Goal: Task Accomplishment & Management: Use online tool/utility

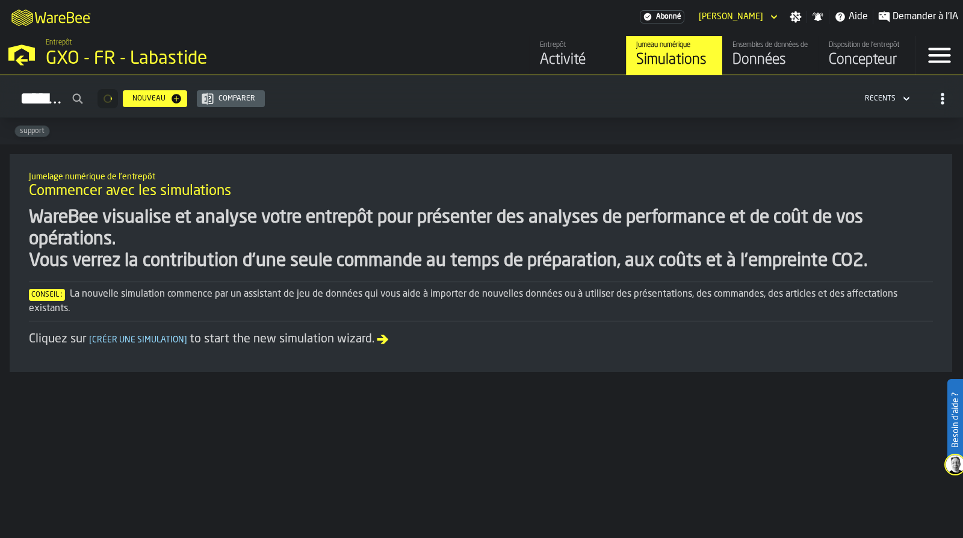
click at [796, 40] on link "Ensembles de données de l'entrepôt Données" at bounding box center [770, 55] width 96 height 39
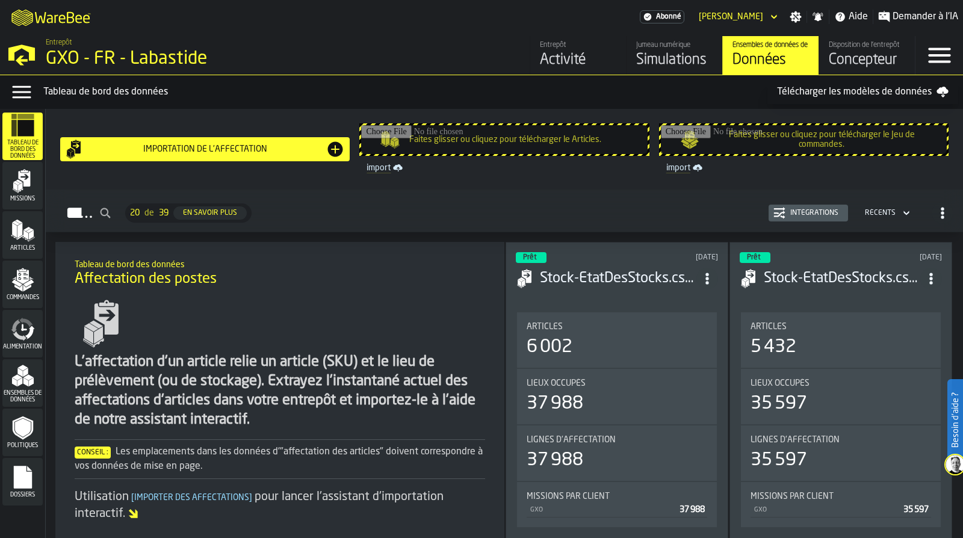
scroll to position [60, 0]
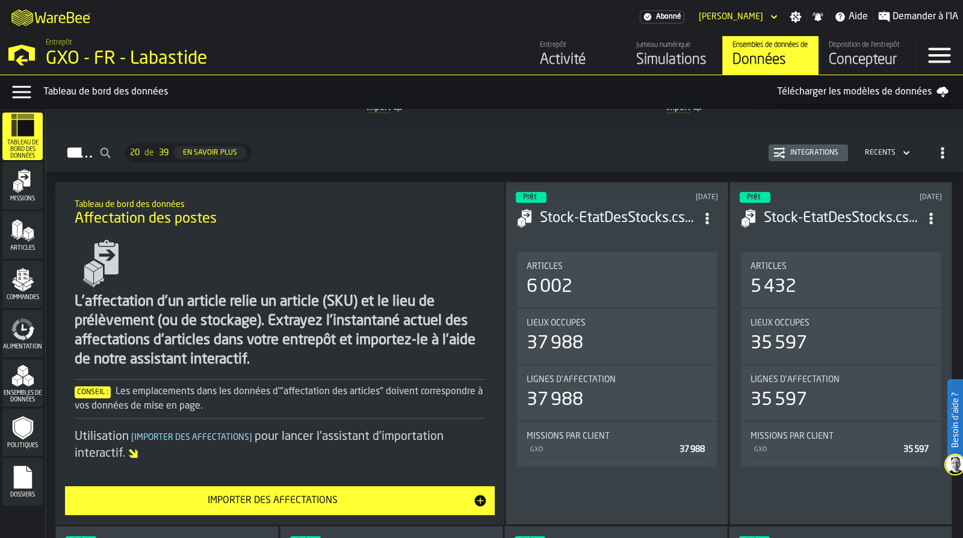
click at [39, 284] on div "Commandes" at bounding box center [22, 284] width 40 height 33
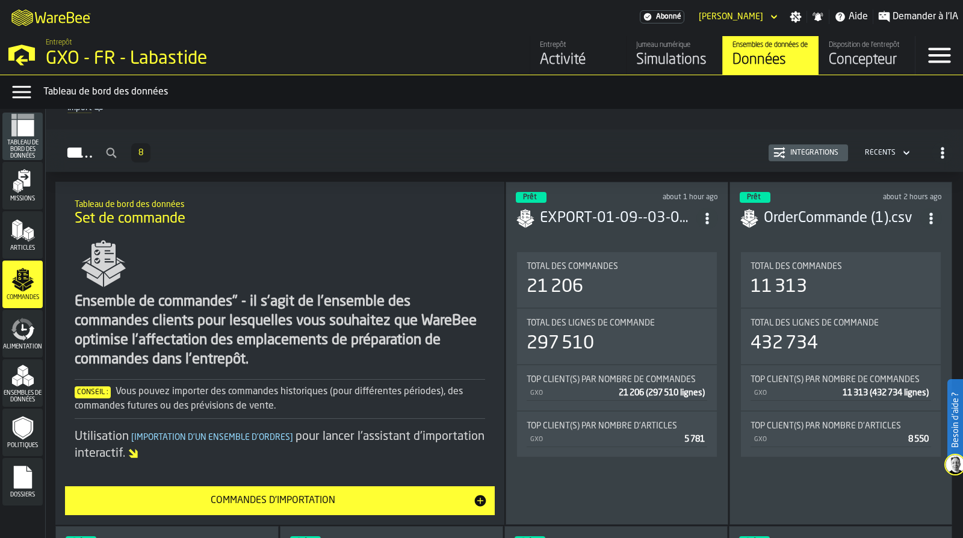
click at [19, 321] on icon "menu Alimentation" at bounding box center [23, 329] width 24 height 24
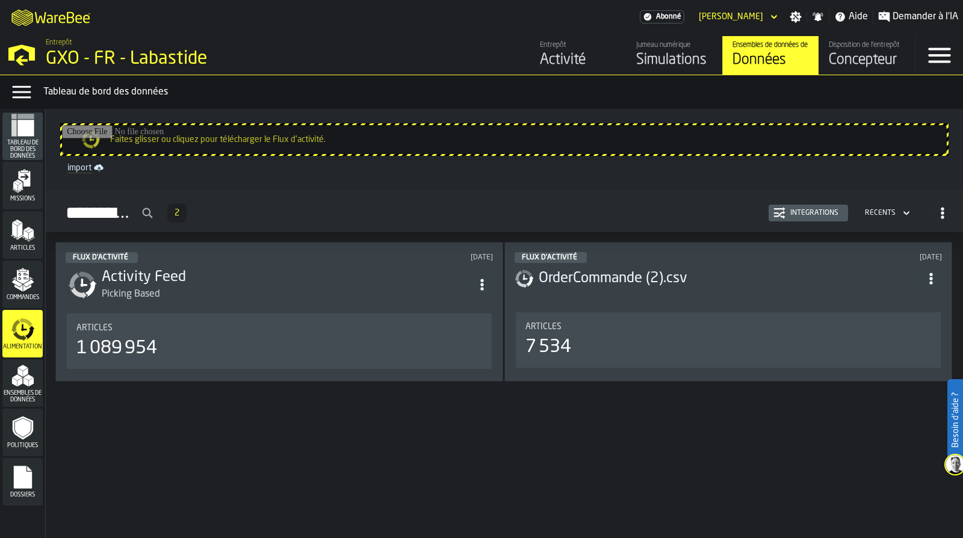
click at [822, 211] on div "Intégrations" at bounding box center [814, 213] width 58 height 8
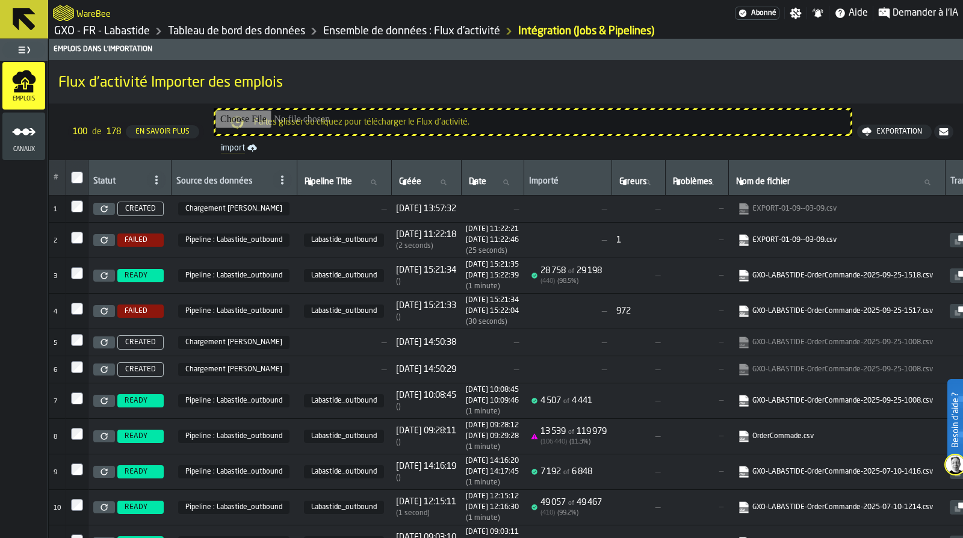
click at [452, 32] on link "Ensemble de données : Flux d'activité" at bounding box center [411, 31] width 177 height 13
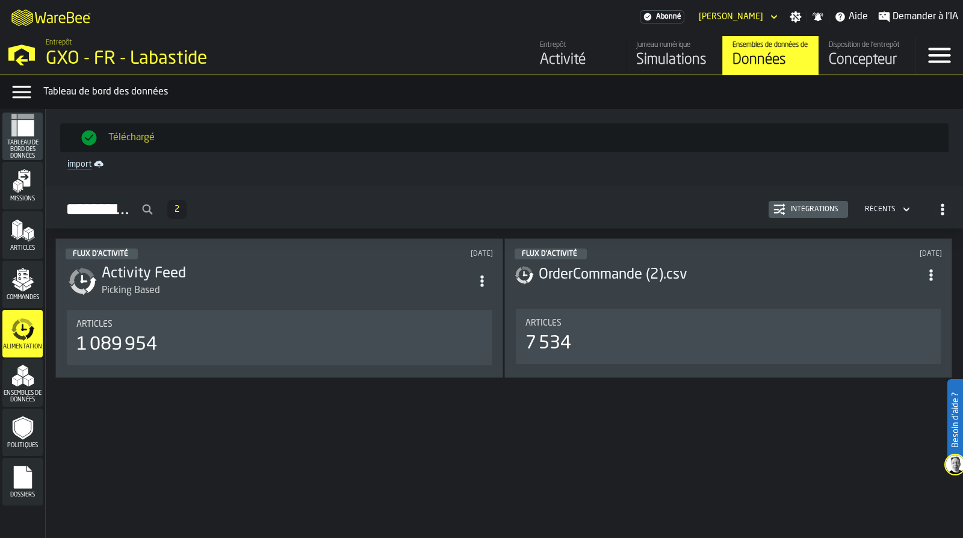
click at [796, 215] on div "Intégrations" at bounding box center [808, 209] width 70 height 12
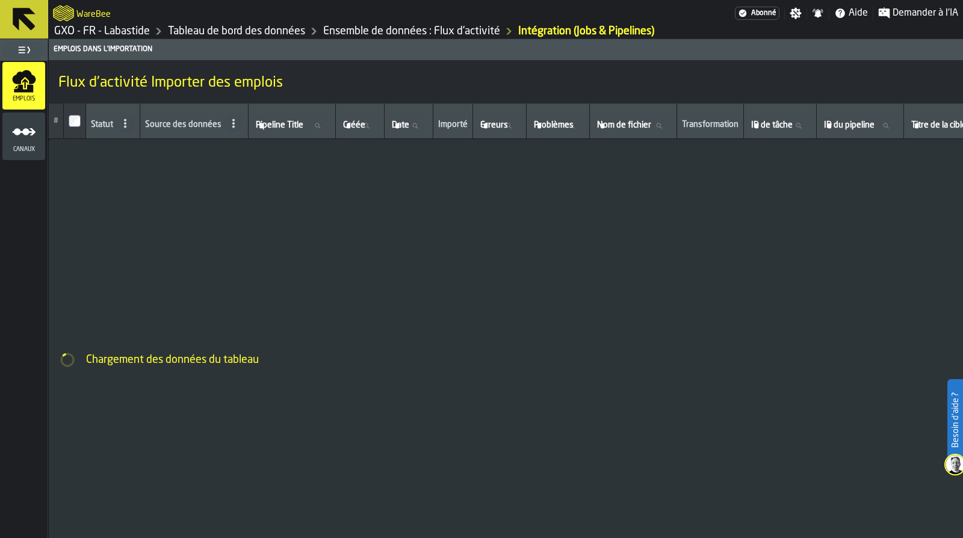
click at [25, 18] on icon at bounding box center [24, 19] width 23 height 23
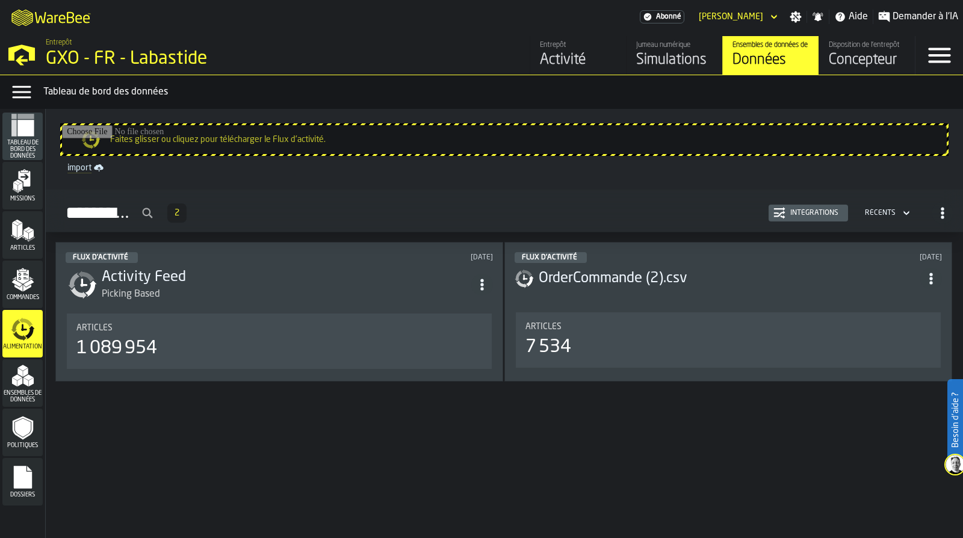
click at [13, 273] on icon "menu Commandes" at bounding box center [23, 280] width 24 height 24
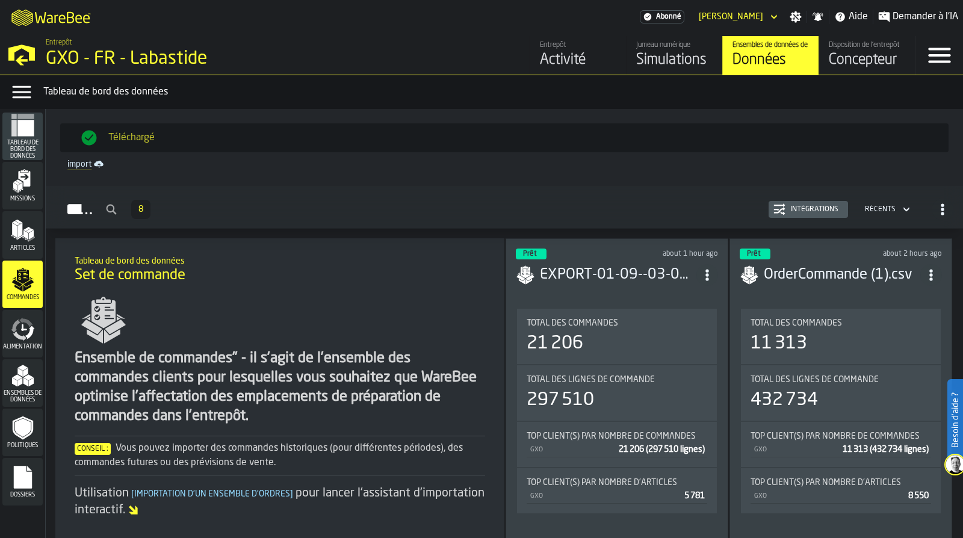
click at [807, 208] on div "Intégrations" at bounding box center [814, 209] width 58 height 8
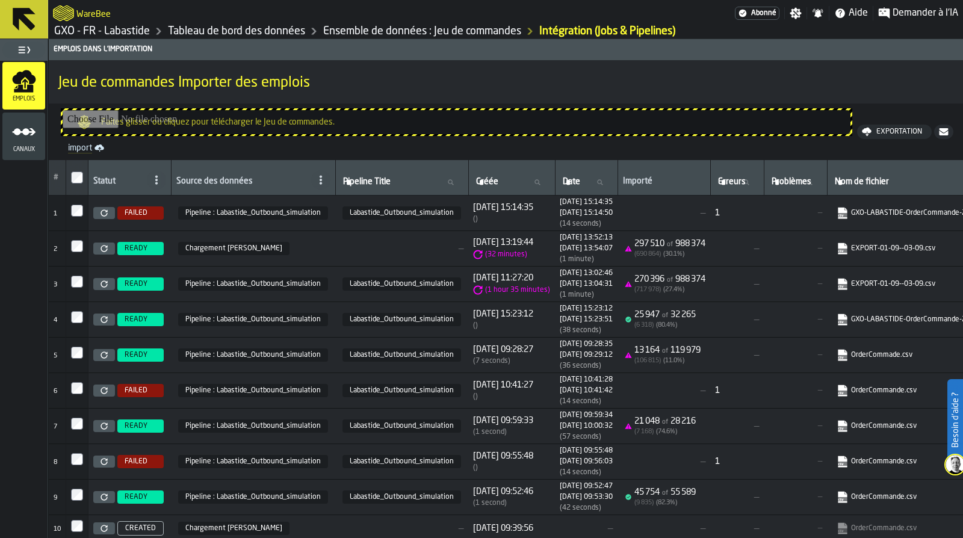
click at [102, 214] on icon at bounding box center [103, 212] width 7 height 7
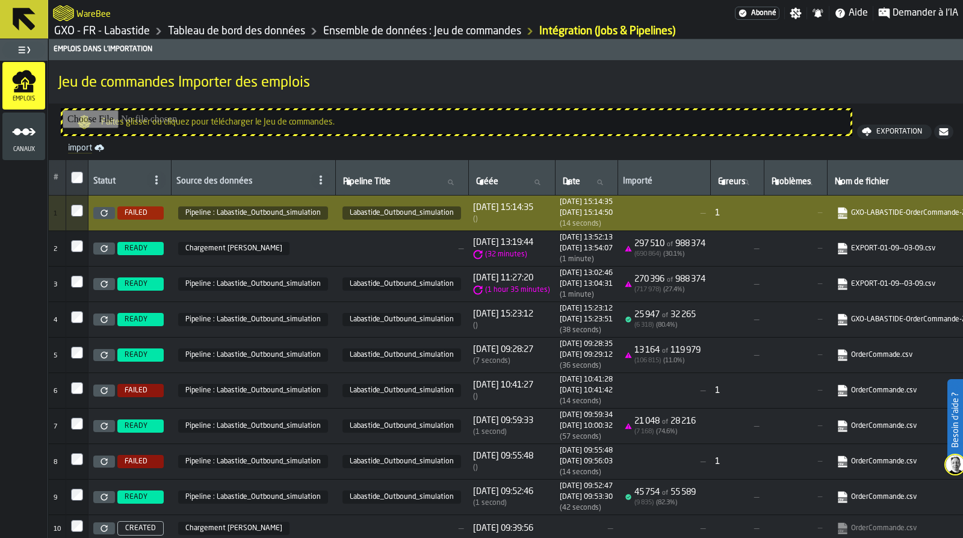
click at [679, 537] on html "Besoin d'aide ? WareBee Abonné Paramètres Notifications Aide Demander à l'IA GX…" at bounding box center [481, 269] width 963 height 538
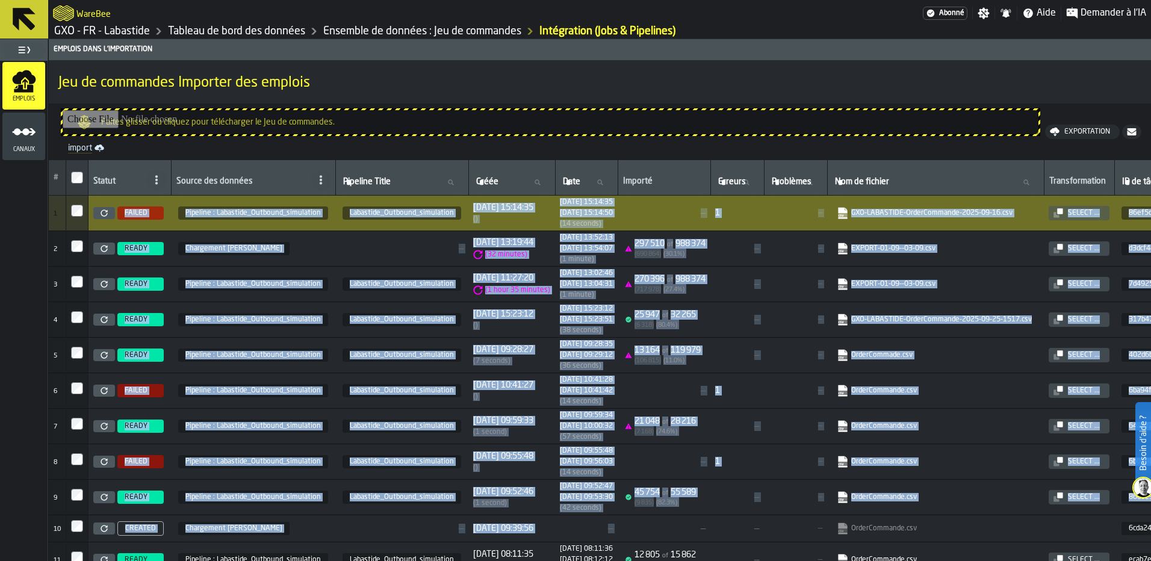
click at [764, 58] on div "Emplois dans l'importation Jeu de commandes Importer des emplois Faites glisser…" at bounding box center [600, 300] width 1102 height 522
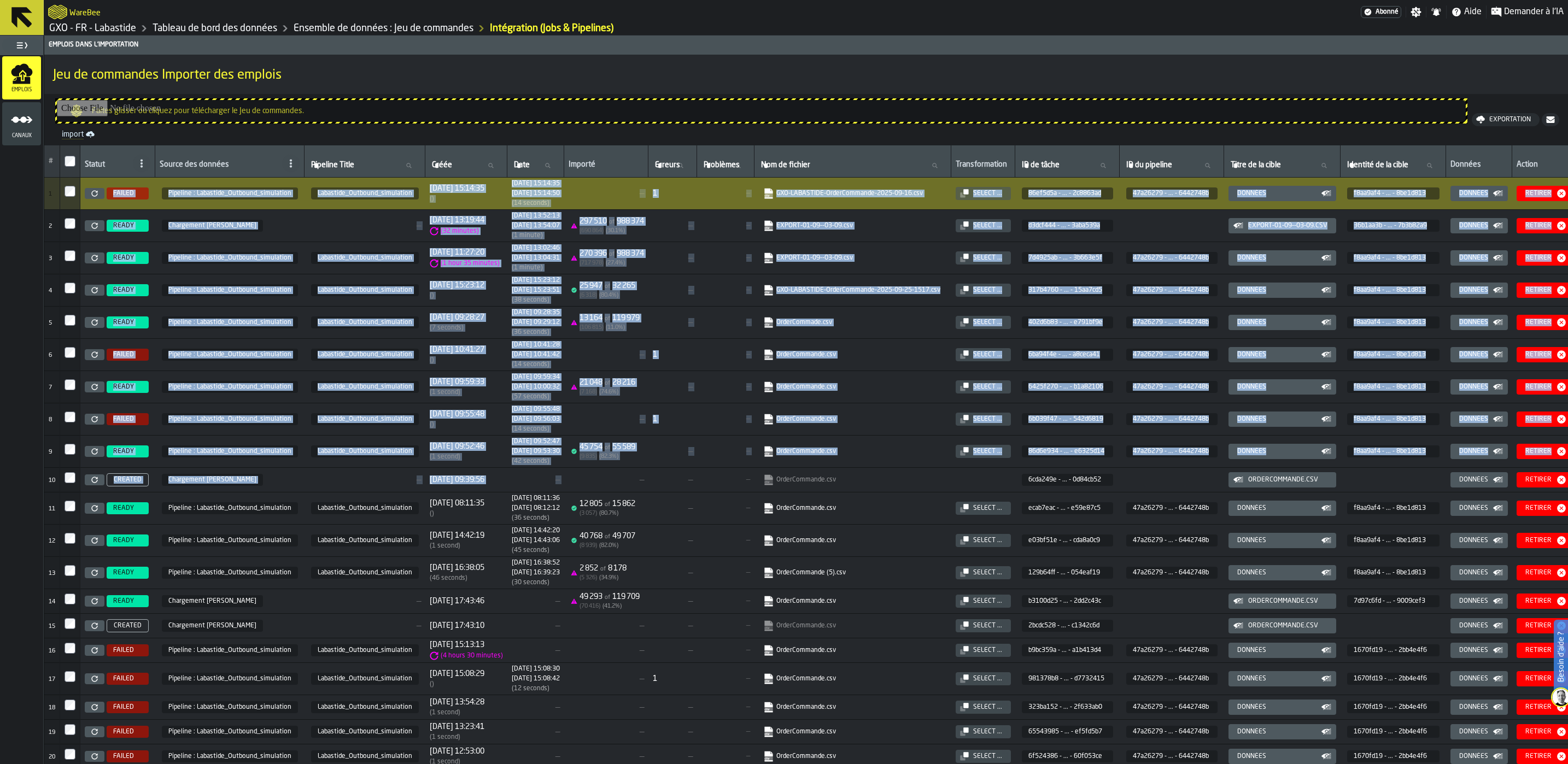
click at [372, 26] on link "Ensemble de données : Jeu de commandes" at bounding box center [383, 28] width 180 height 12
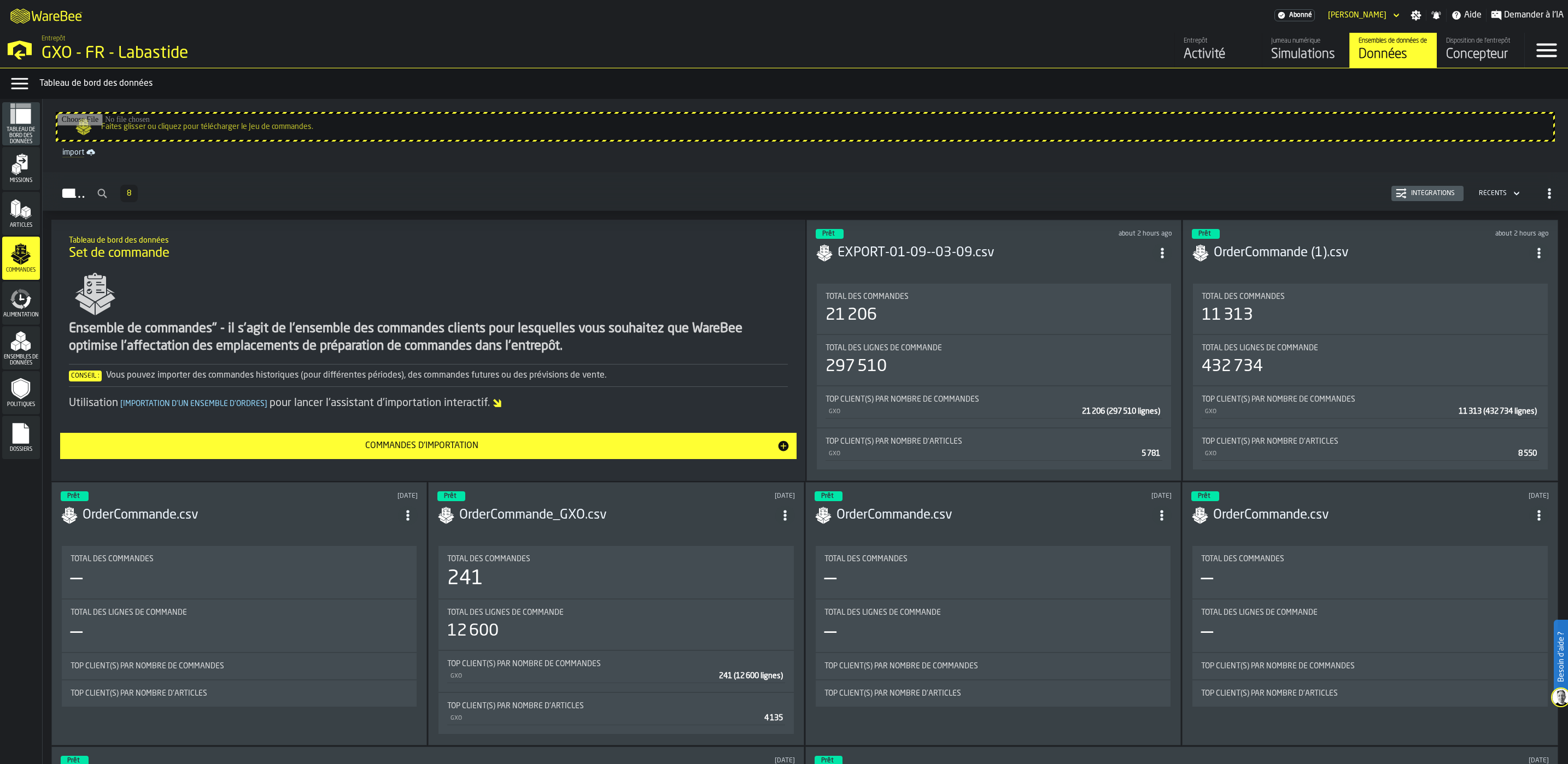
click at [874, 200] on button "Intégrations" at bounding box center [1427, 193] width 72 height 15
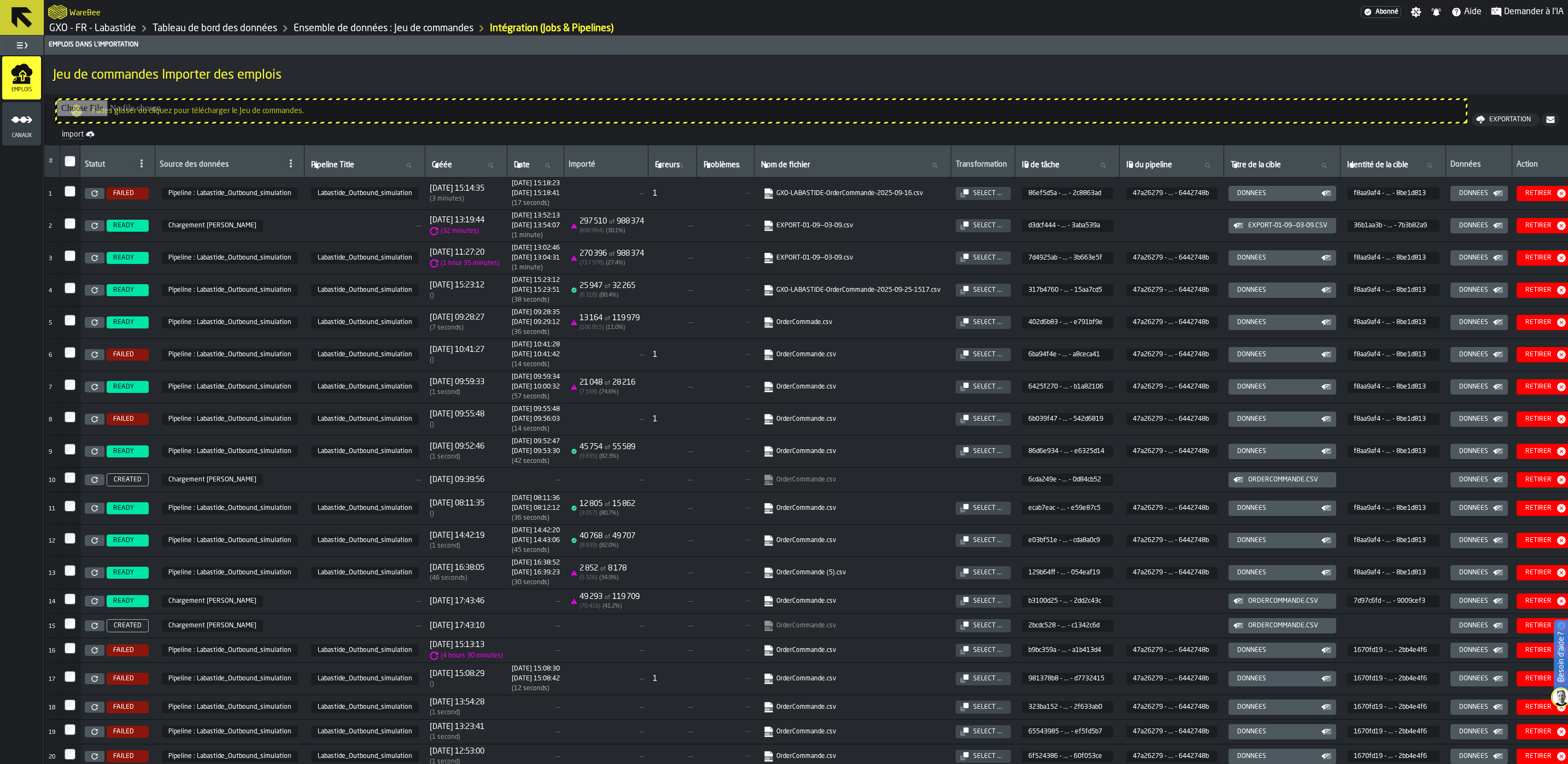
click at [99, 194] on link at bounding box center [94, 193] width 20 height 11
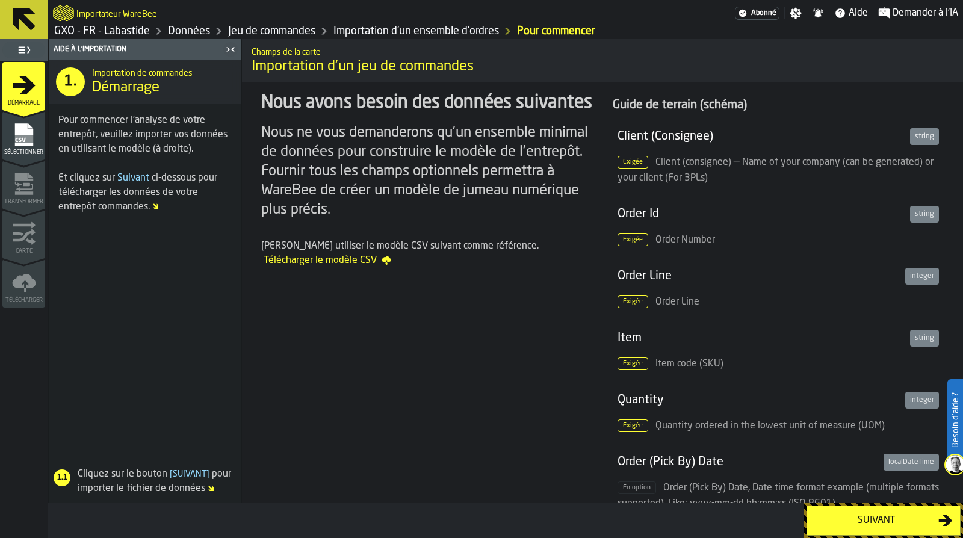
click at [31, 134] on icon "menu Sélectionner" at bounding box center [24, 135] width 24 height 24
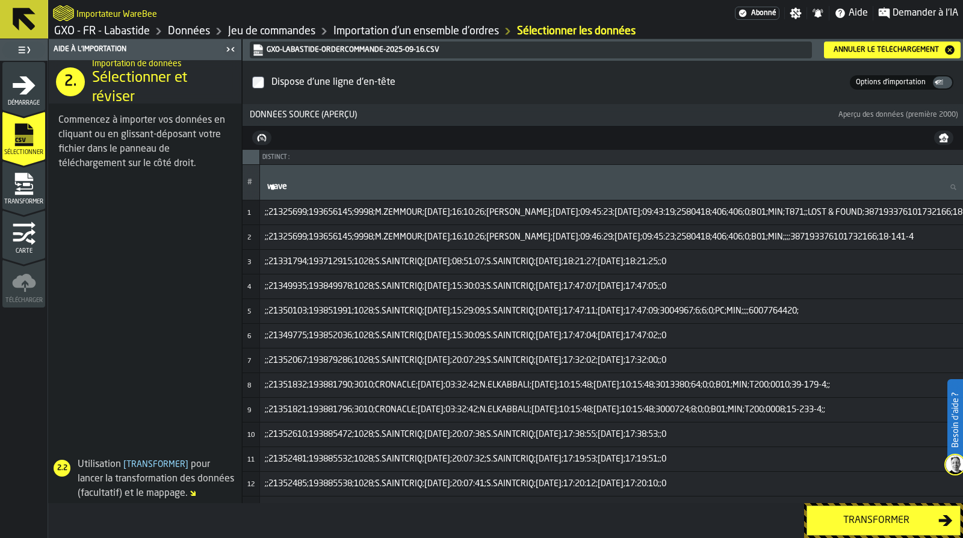
click at [13, 199] on span "Transformer" at bounding box center [23, 202] width 43 height 7
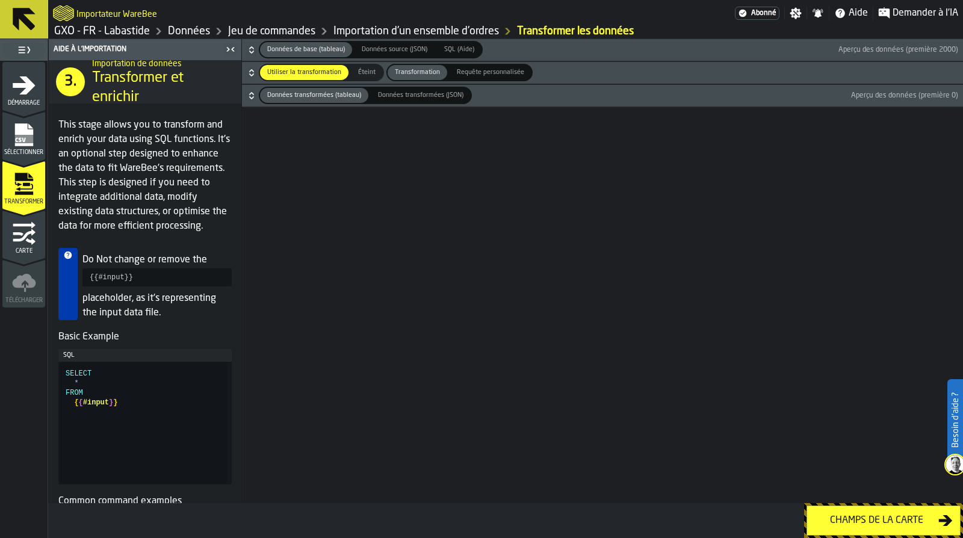
click at [29, 226] on icon "menu Carte" at bounding box center [24, 224] width 22 height 7
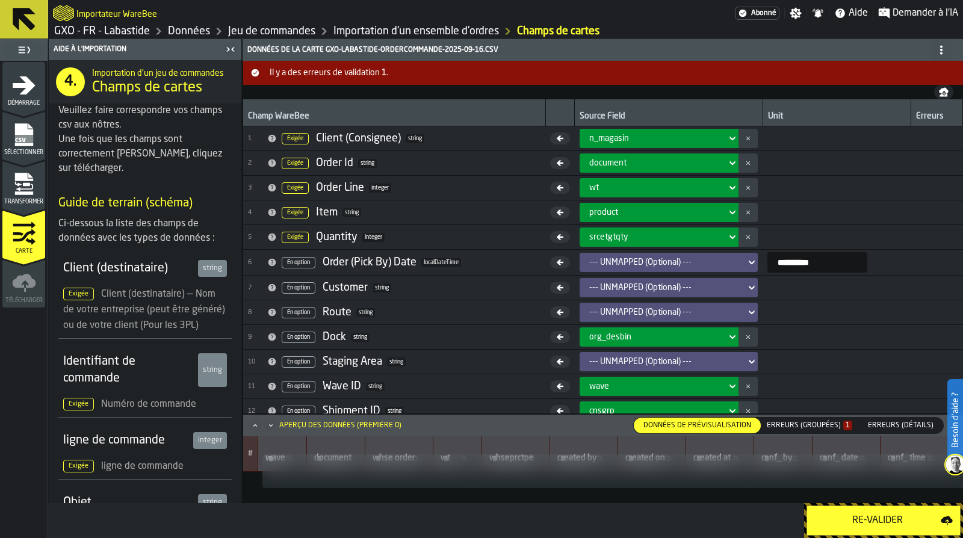
click at [354, 78] on button "Il y a des erreurs de validation 1." at bounding box center [603, 73] width 720 height 24
click at [793, 422] on div "Erreurs (groupées) 1" at bounding box center [809, 425] width 85 height 8
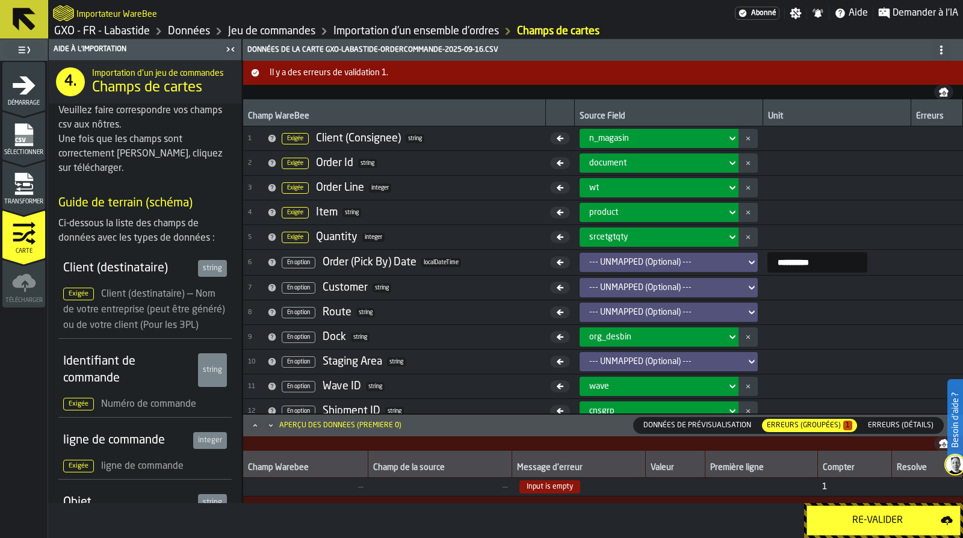
scroll to position [60, 0]
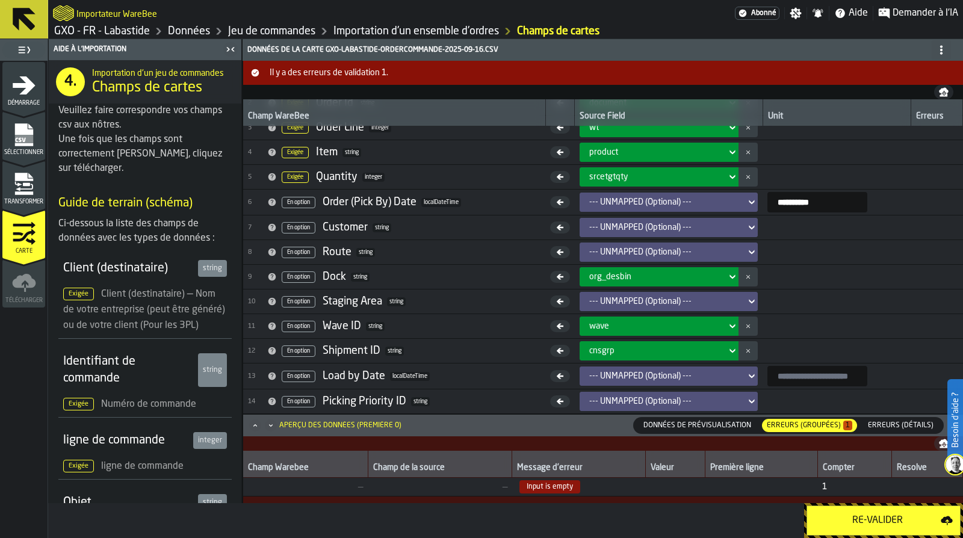
click at [519, 509] on div "Re-Valider" at bounding box center [505, 520] width 915 height 35
click at [542, 487] on span "Input is empty" at bounding box center [549, 486] width 61 height 13
drag, startPoint x: 542, startPoint y: 487, endPoint x: 447, endPoint y: 490, distance: 95.1
click at [447, 490] on span "—" at bounding box center [439, 487] width 135 height 10
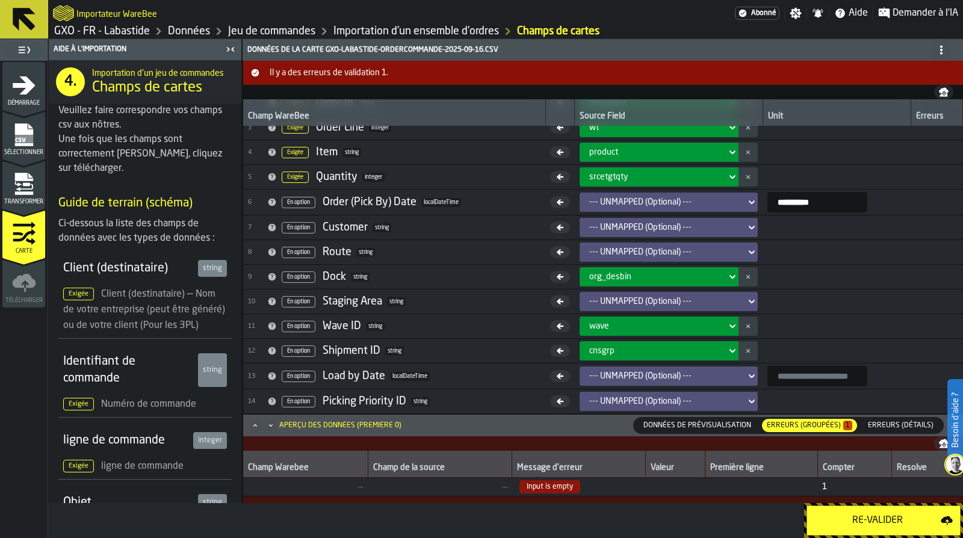
drag, startPoint x: 726, startPoint y: 488, endPoint x: 747, endPoint y: 487, distance: 21.1
click at [732, 487] on td at bounding box center [761, 487] width 113 height 19
click at [758, 485] on td at bounding box center [761, 487] width 113 height 19
click at [815, 483] on td at bounding box center [761, 487] width 113 height 19
drag, startPoint x: 824, startPoint y: 483, endPoint x: 840, endPoint y: 483, distance: 15.6
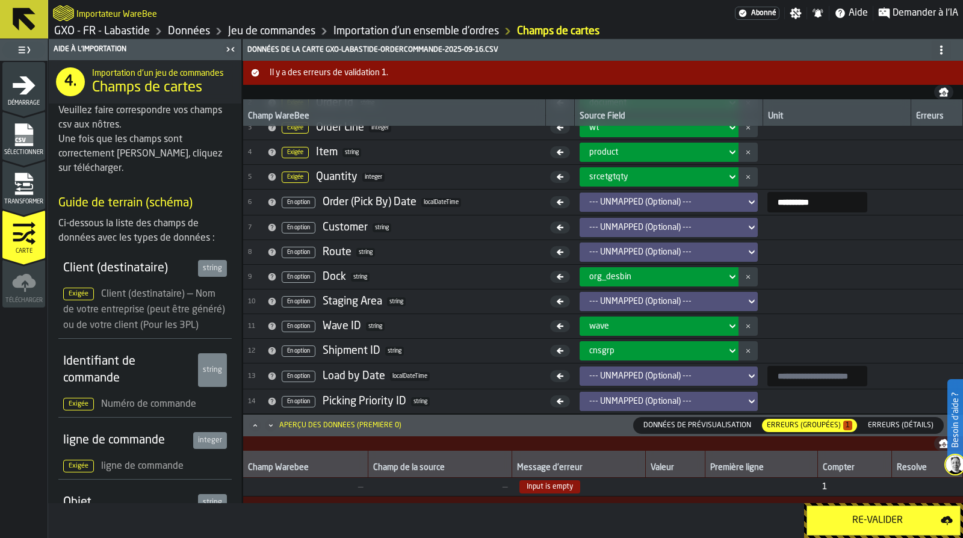
click at [825, 483] on span "1" at bounding box center [854, 487] width 64 height 10
click at [701, 416] on header "Aperçu des données (première 0) Données de prévisualisation Données de prévisua…" at bounding box center [603, 426] width 720 height 22
drag, startPoint x: 502, startPoint y: 472, endPoint x: 553, endPoint y: 476, distance: 50.7
click at [624, 468] on tr "Champ Warebee Champ de la source Message d'erreur Valeur Première ligne Compter…" at bounding box center [603, 464] width 720 height 27
click at [385, 474] on div "Champ de la source" at bounding box center [440, 469] width 134 height 12
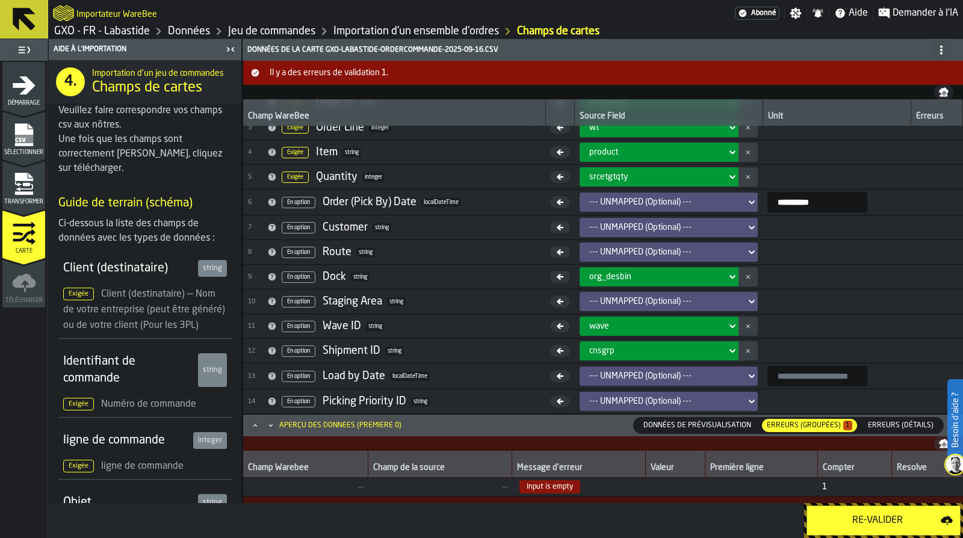
click at [327, 490] on span "—" at bounding box center [305, 487] width 115 height 10
click at [329, 481] on td "—" at bounding box center [305, 487] width 125 height 19
click at [324, 481] on td "—" at bounding box center [305, 487] width 125 height 19
drag, startPoint x: 324, startPoint y: 481, endPoint x: 304, endPoint y: 478, distance: 20.6
click at [300, 481] on td "—" at bounding box center [305, 487] width 125 height 19
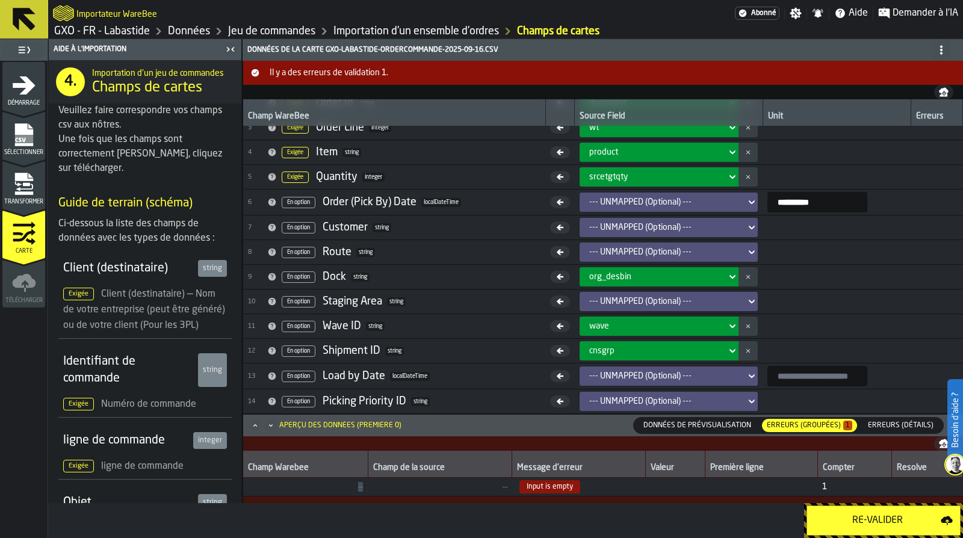
drag, startPoint x: 897, startPoint y: 419, endPoint x: 886, endPoint y: 421, distance: 10.9
click at [897, 419] on div "Erreurs (détails)" at bounding box center [900, 426] width 85 height 16
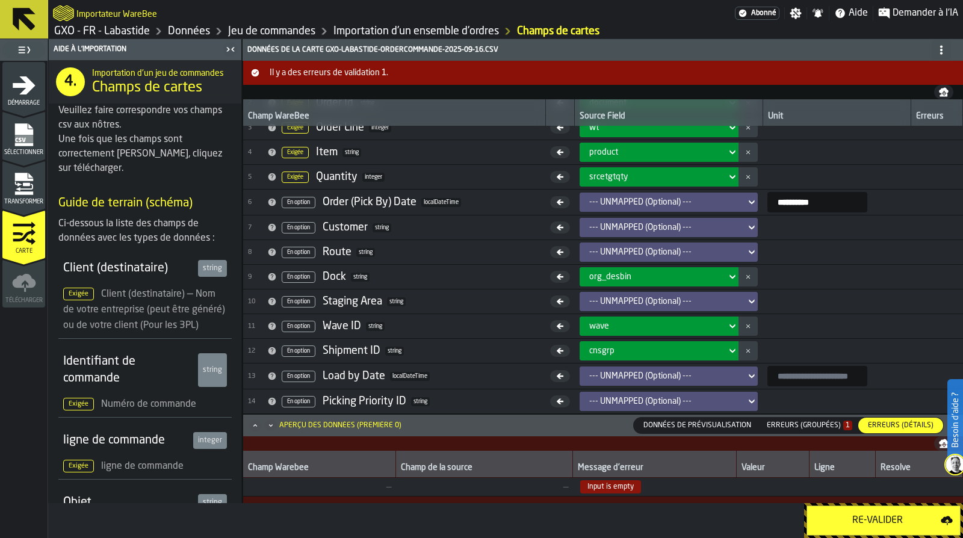
click at [693, 419] on div "Données de prévisualisation" at bounding box center [697, 426] width 127 height 16
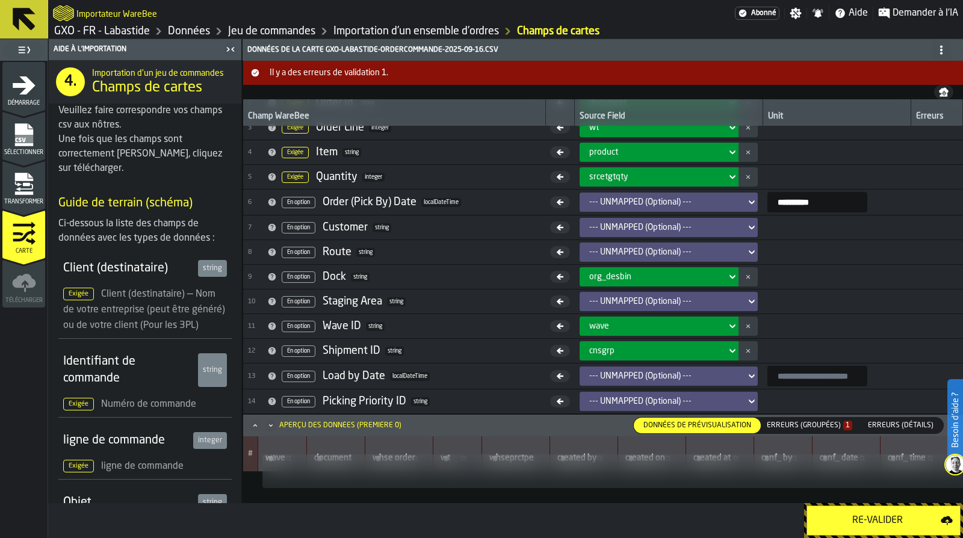
scroll to position [36, 0]
click at [800, 424] on div "Erreurs (groupées) 1" at bounding box center [809, 425] width 85 height 8
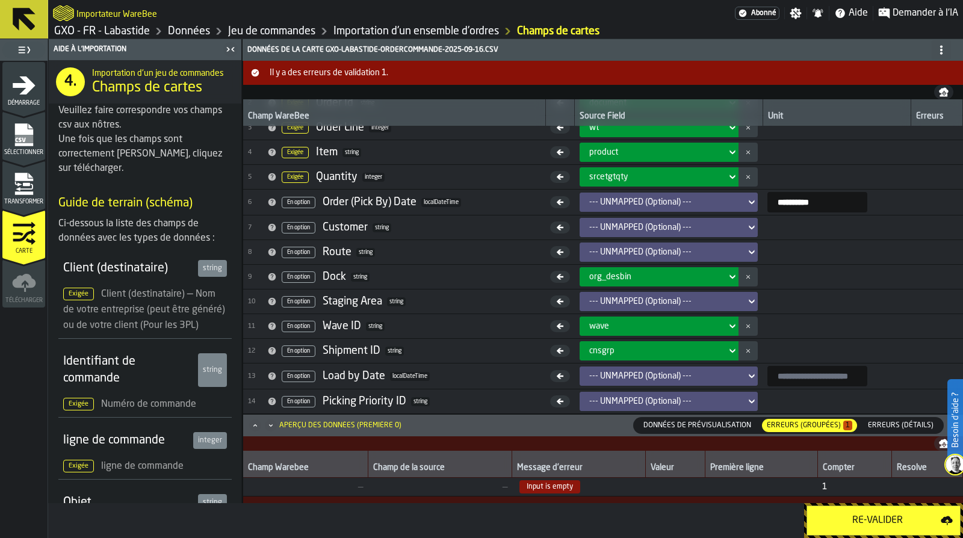
scroll to position [71, 0]
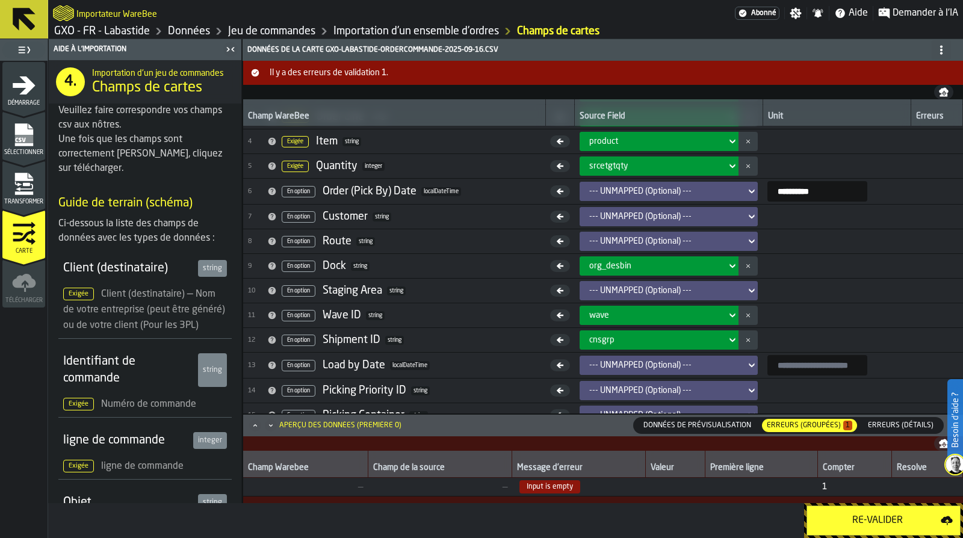
click at [539, 485] on span "Input is empty" at bounding box center [549, 486] width 61 height 13
drag, startPoint x: 528, startPoint y: 486, endPoint x: 586, endPoint y: 486, distance: 57.2
click at [586, 486] on span "Input is empty" at bounding box center [579, 486] width 124 height 13
click at [587, 486] on span "Input is empty" at bounding box center [579, 486] width 124 height 13
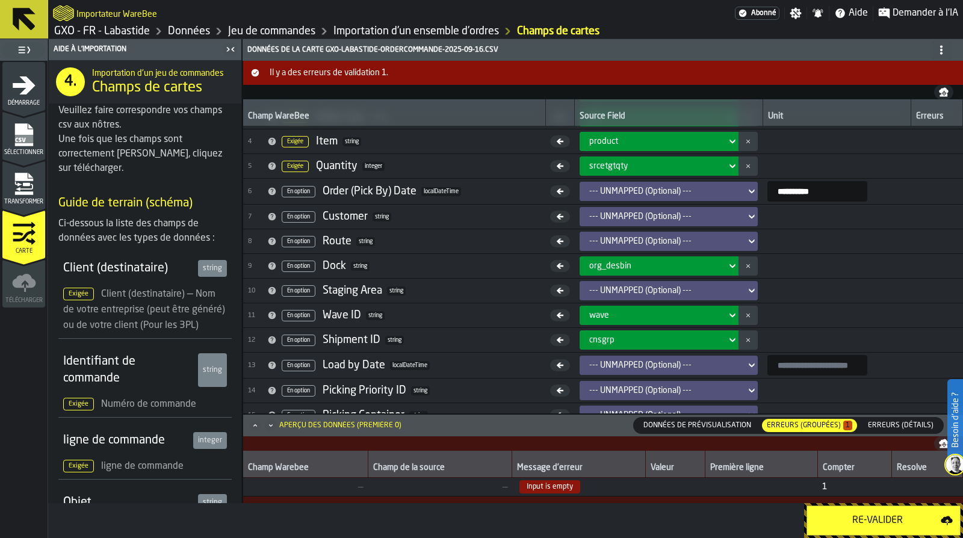
click at [522, 489] on span "Input is empty" at bounding box center [549, 486] width 61 height 13
click at [672, 423] on span "Données de prévisualisation" at bounding box center [696, 425] width 117 height 11
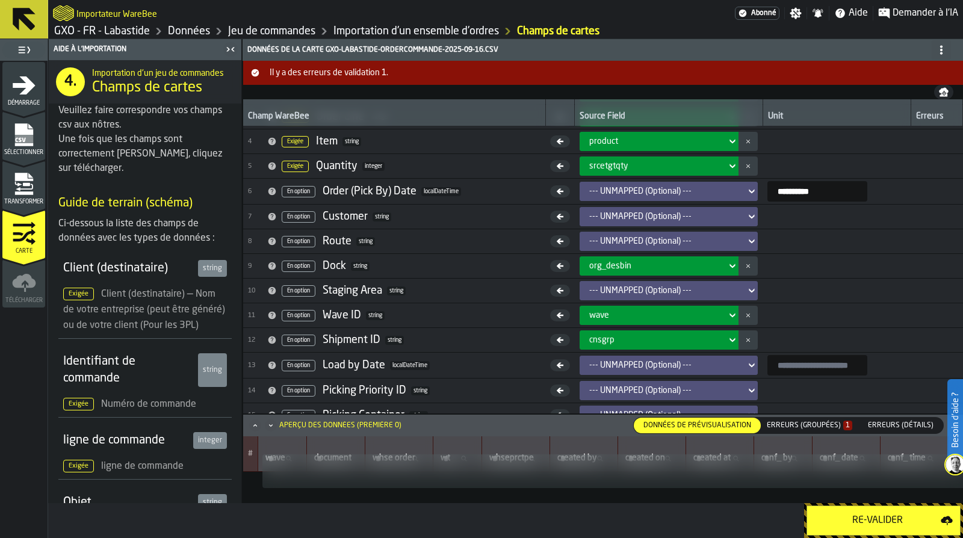
click at [308, 81] on button "Il y a des erreurs de validation 1." at bounding box center [603, 73] width 720 height 24
click at [318, 79] on button "Il y a des erreurs de validation 1." at bounding box center [603, 73] width 720 height 24
click at [320, 79] on button "Il y a des erreurs de validation 1." at bounding box center [603, 73] width 720 height 24
click at [799, 412] on td at bounding box center [836, 415] width 149 height 25
click at [806, 421] on div "Erreurs (groupées) 1" at bounding box center [809, 425] width 95 height 13
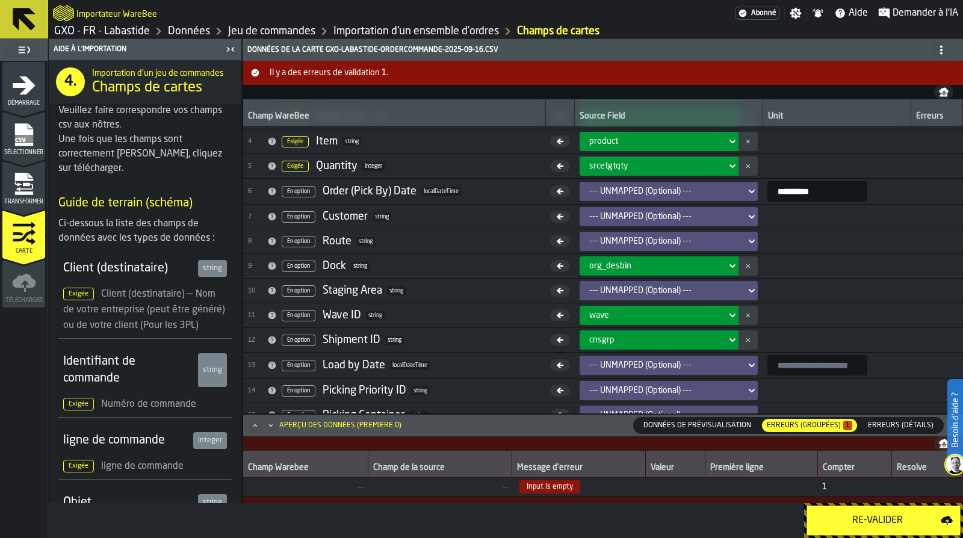
click at [885, 421] on span "Erreurs (détails)" at bounding box center [900, 425] width 75 height 11
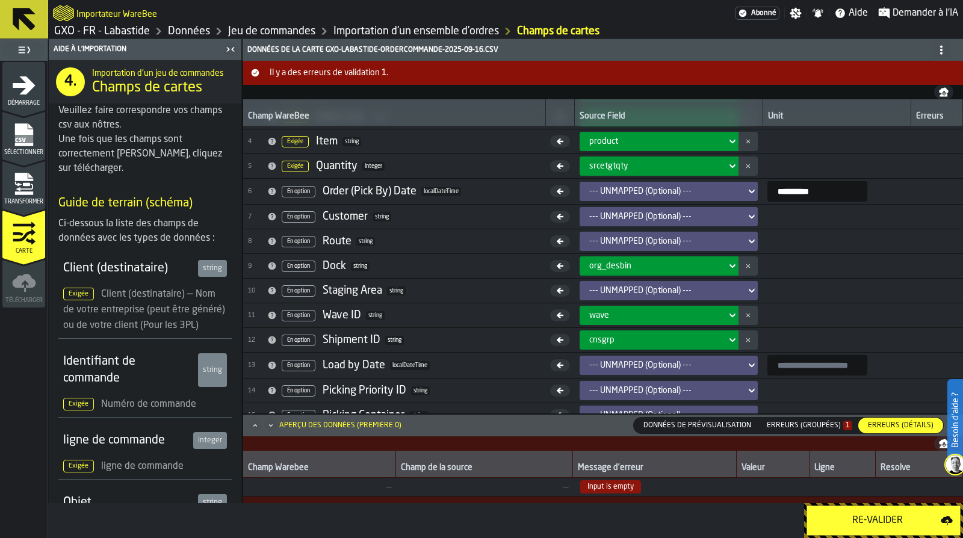
click at [888, 527] on div "Re-Valider" at bounding box center [877, 520] width 126 height 14
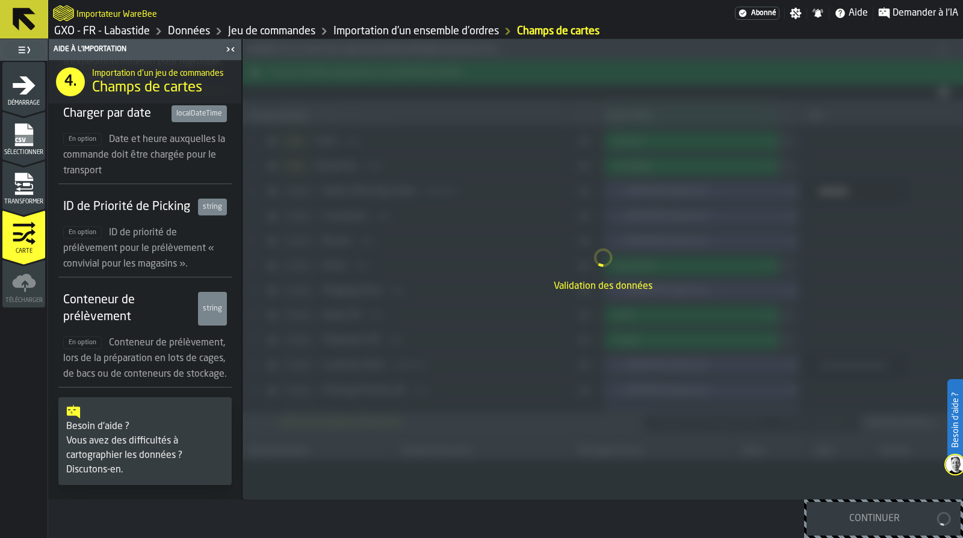
scroll to position [0, 0]
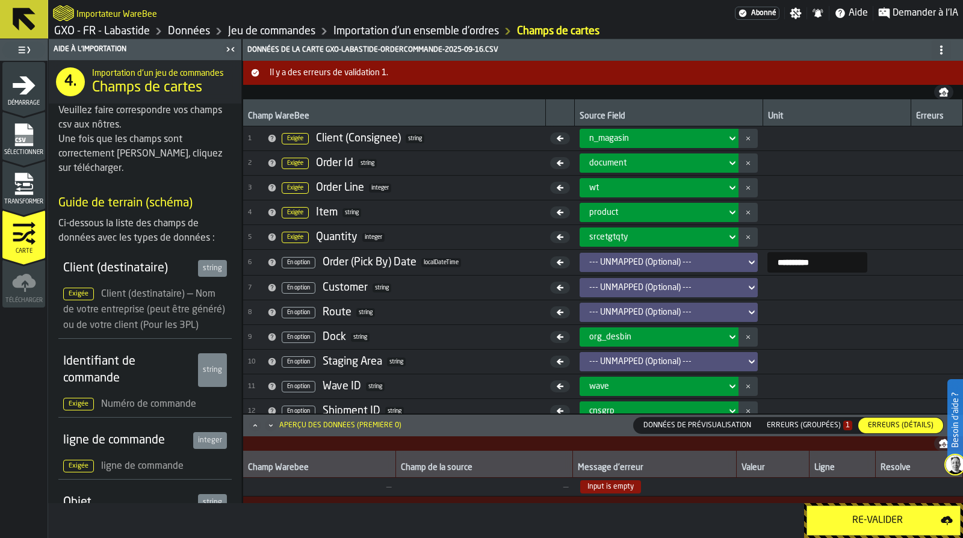
click at [445, 523] on div "Re-Valider" at bounding box center [505, 520] width 915 height 35
click at [824, 430] on div "Erreurs (groupées) 1" at bounding box center [809, 425] width 85 height 8
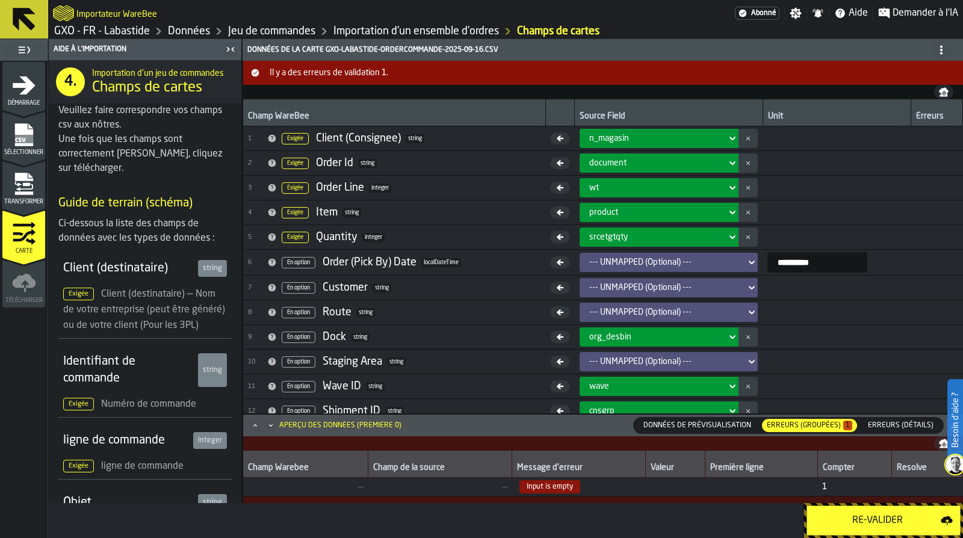
click at [755, 421] on span "Données de prévisualisation" at bounding box center [696, 425] width 117 height 11
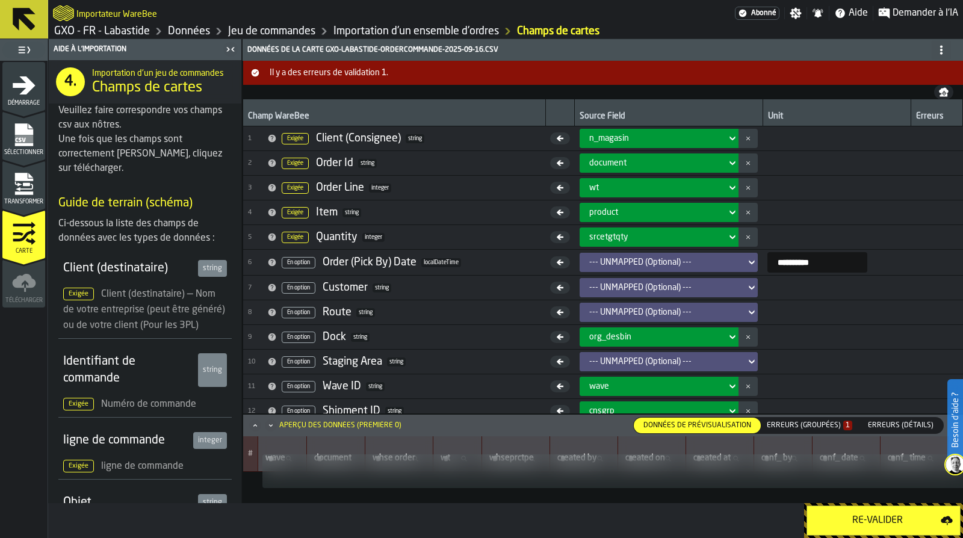
click at [771, 417] on div "Données de prévisualisation Données de prévisualisation Erreurs (groupées) 1 Er…" at bounding box center [788, 425] width 311 height 17
click at [947, 76] on span "Il y a des erreurs de validation 1." at bounding box center [613, 73] width 696 height 10
click at [943, 48] on icon at bounding box center [941, 50] width 10 height 10
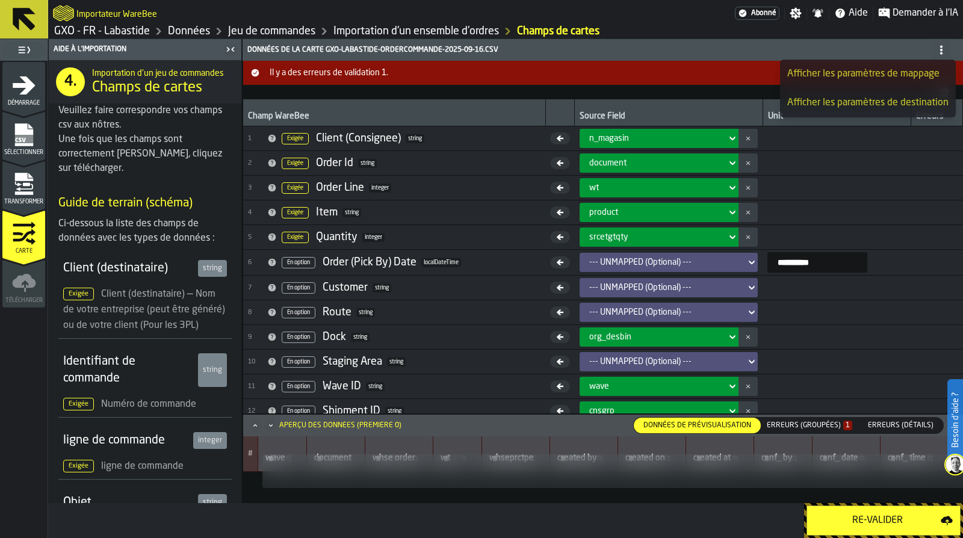
click at [20, 184] on icon "menu Transformer" at bounding box center [24, 184] width 24 height 24
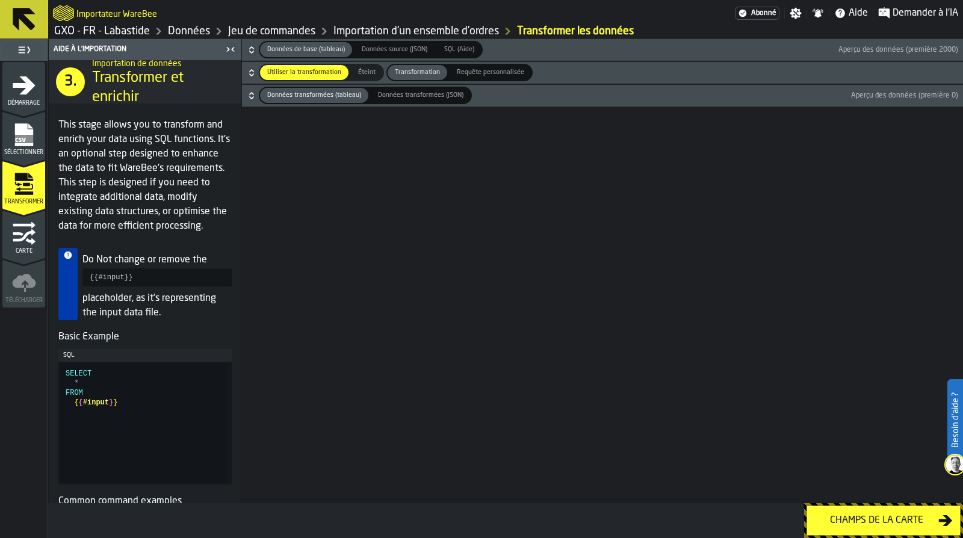
click at [380, 51] on span "Données source (JSON)" at bounding box center [394, 50] width 75 height 10
click at [327, 49] on span "Données de base (tableau)" at bounding box center [305, 50] width 87 height 10
click at [376, 96] on span "Données transformées (JSON)" at bounding box center [420, 95] width 95 height 10
click at [339, 98] on span "Données transformées (tableau)" at bounding box center [314, 95] width 104 height 10
click at [46, 208] on ul "1 Démarrage 2 Sélectionner 2 Transformer 3 Carte 4 Télécharger" at bounding box center [24, 184] width 48 height 247
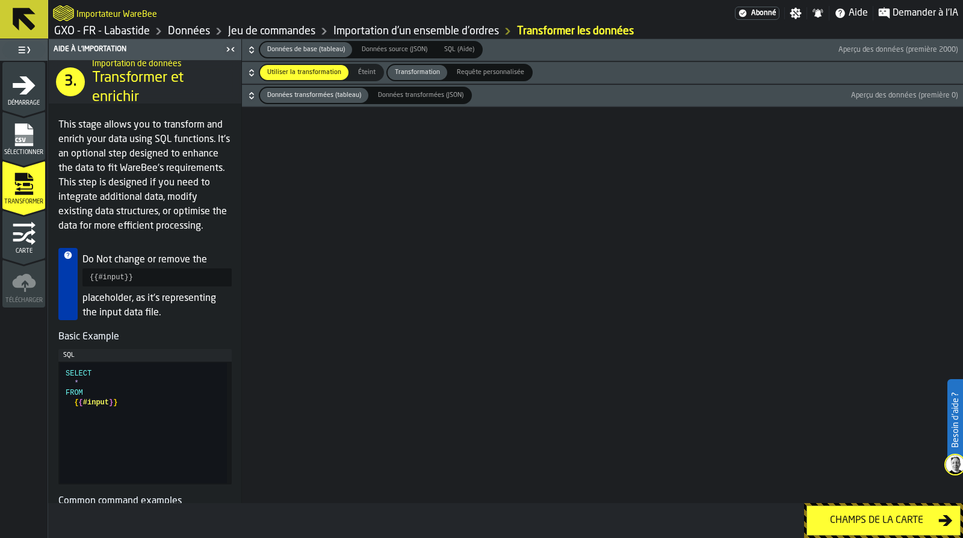
click at [29, 223] on icon "menu Carte" at bounding box center [24, 233] width 24 height 24
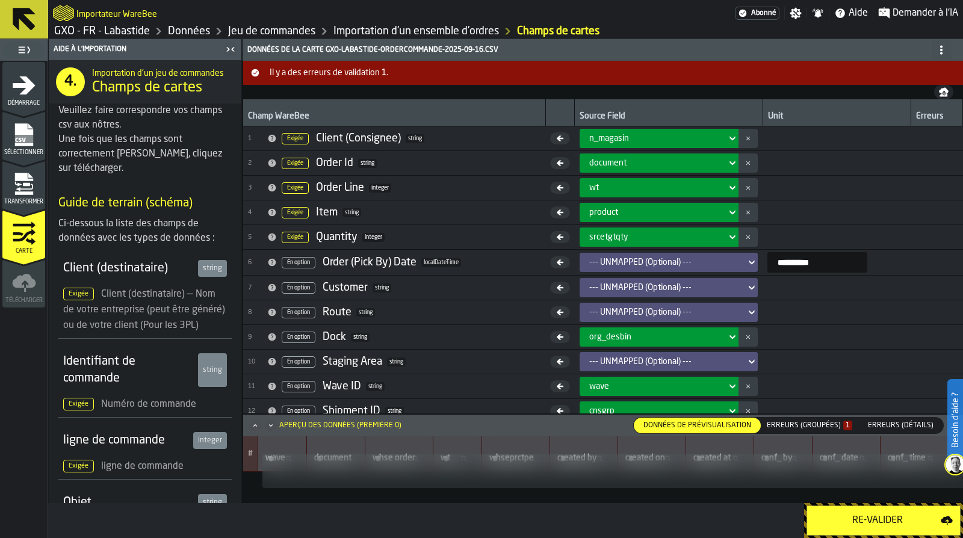
click at [27, 123] on icon "menu Sélectionner" at bounding box center [24, 135] width 24 height 24
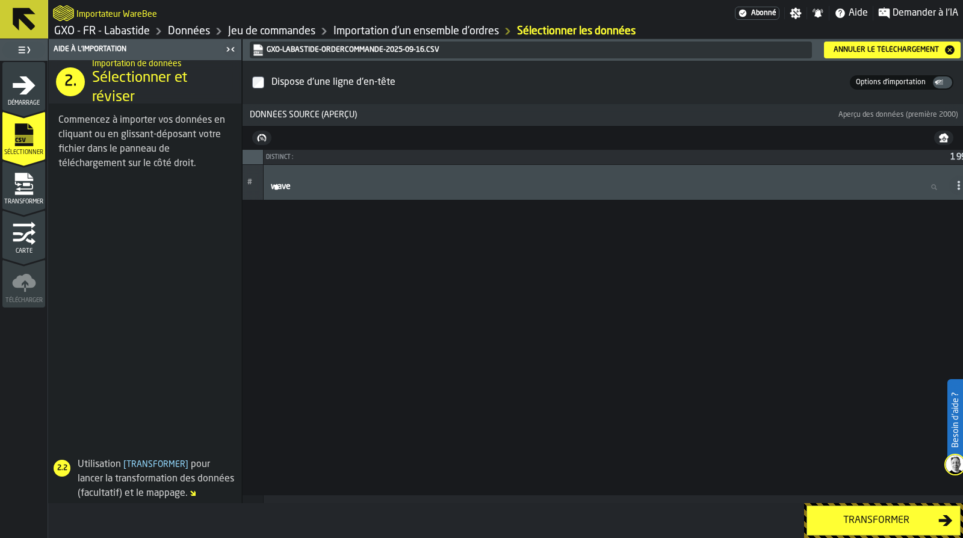
scroll to position [2407, 0]
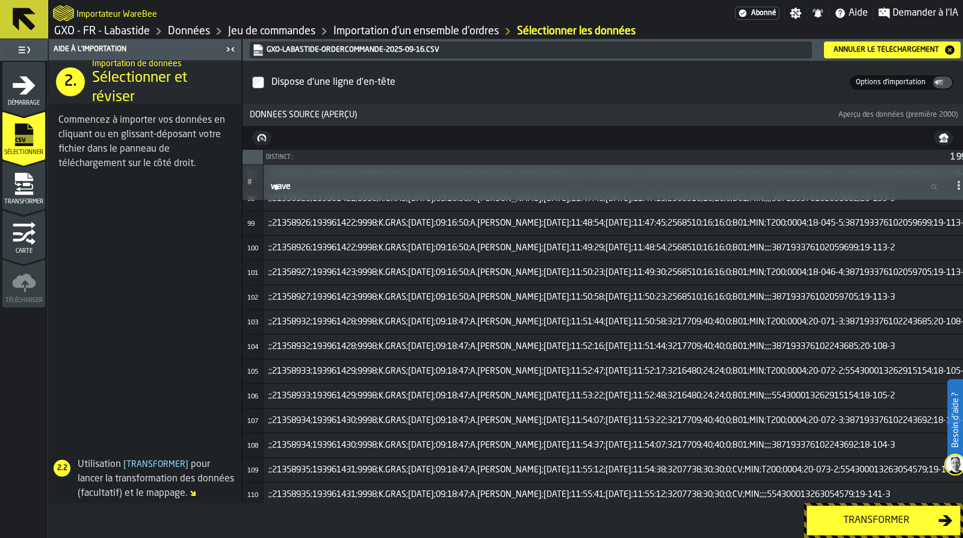
click at [13, 92] on icon "menu Démarrage" at bounding box center [24, 85] width 24 height 24
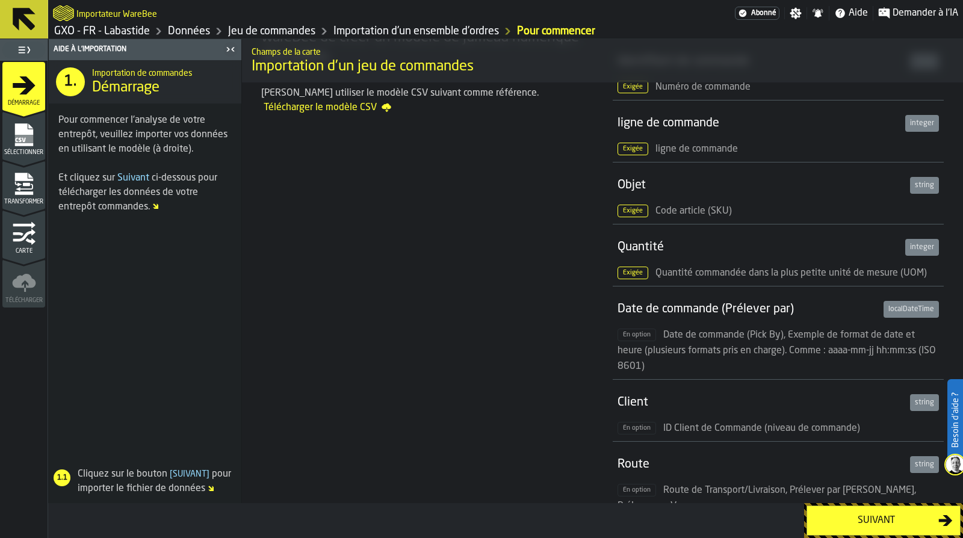
scroll to position [0, 0]
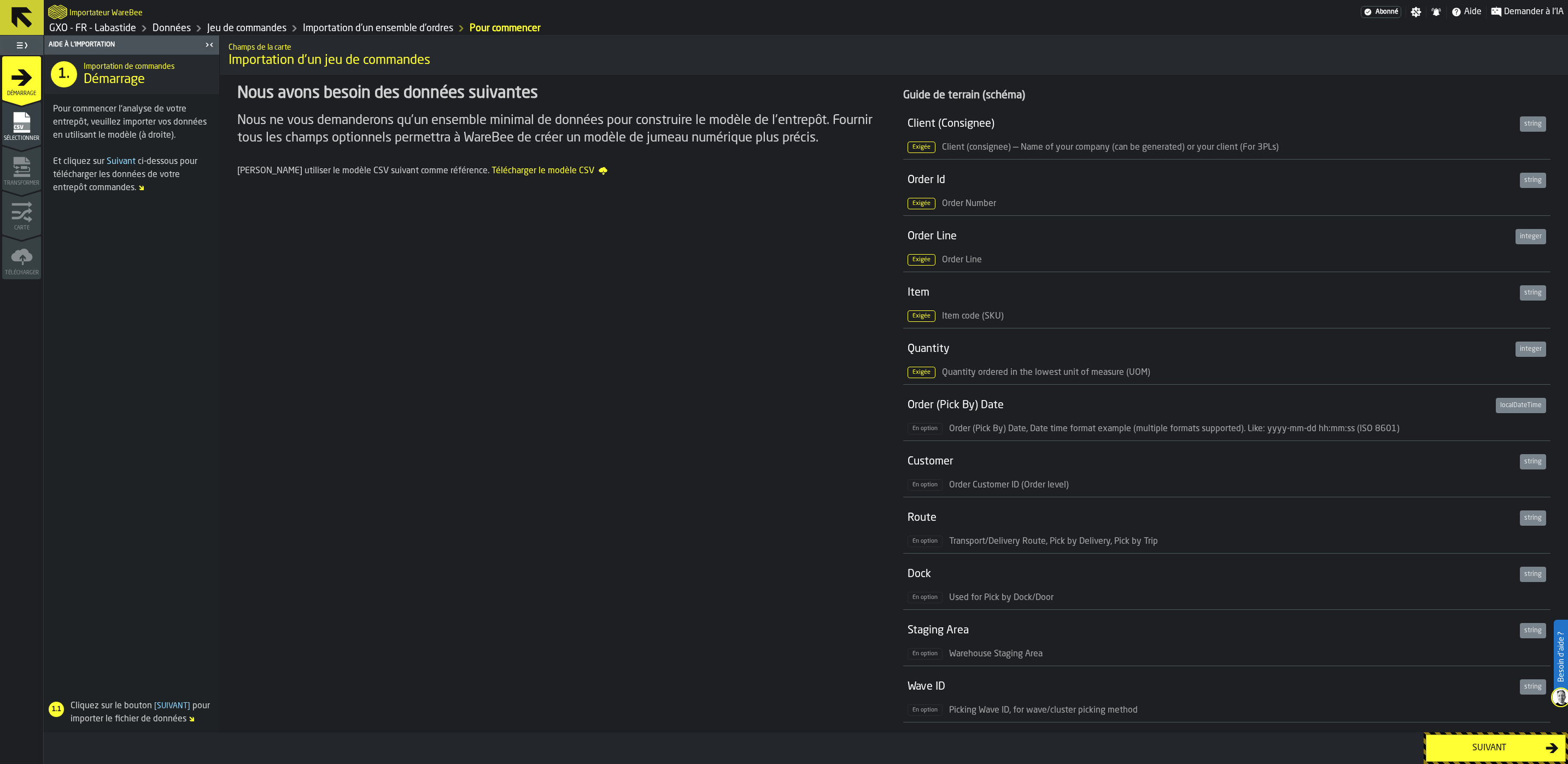
click at [1523, 754] on div "Suivant" at bounding box center [1489, 749] width 113 height 13
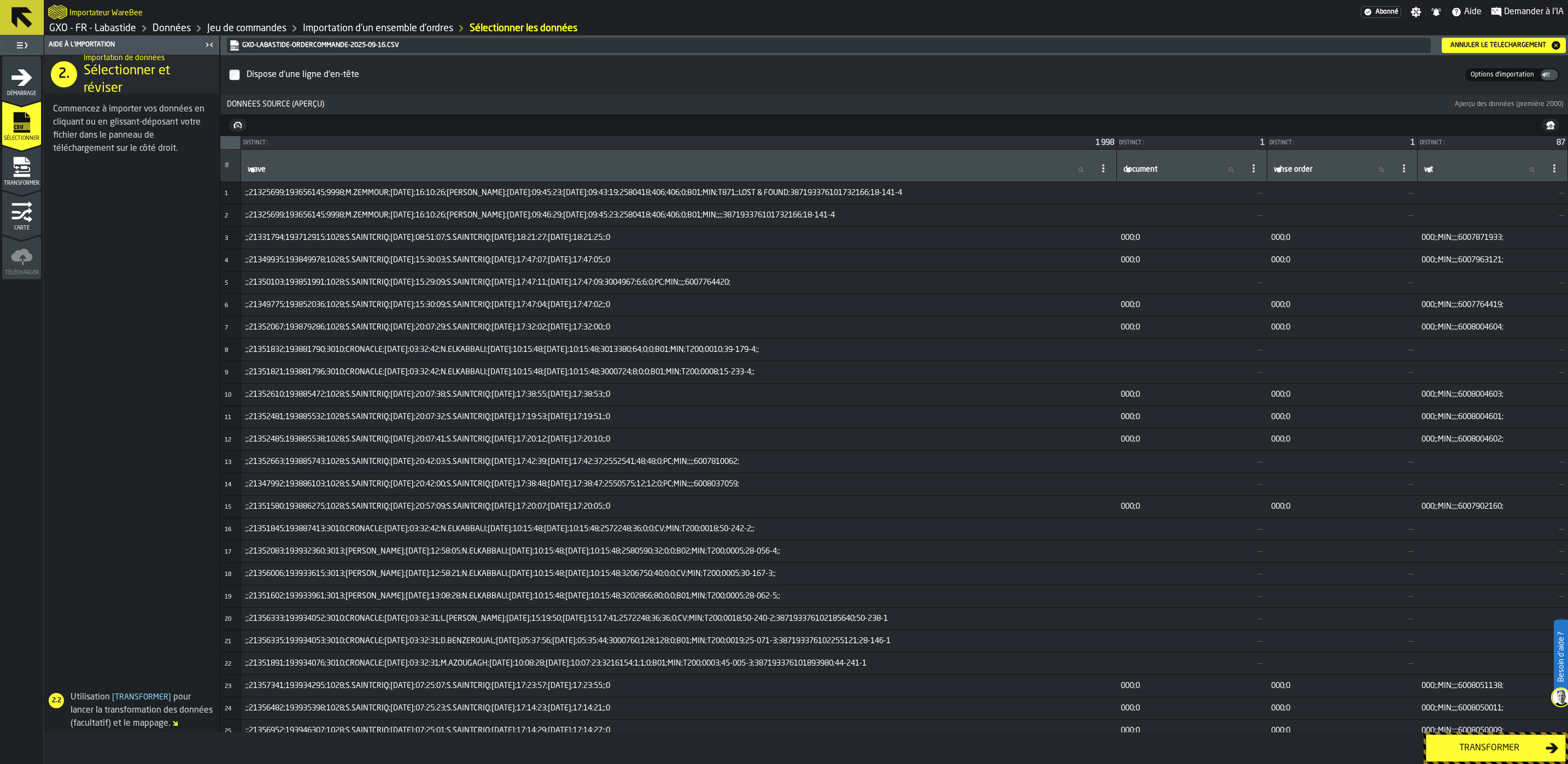
click at [24, 197] on div "Carte" at bounding box center [21, 213] width 39 height 36
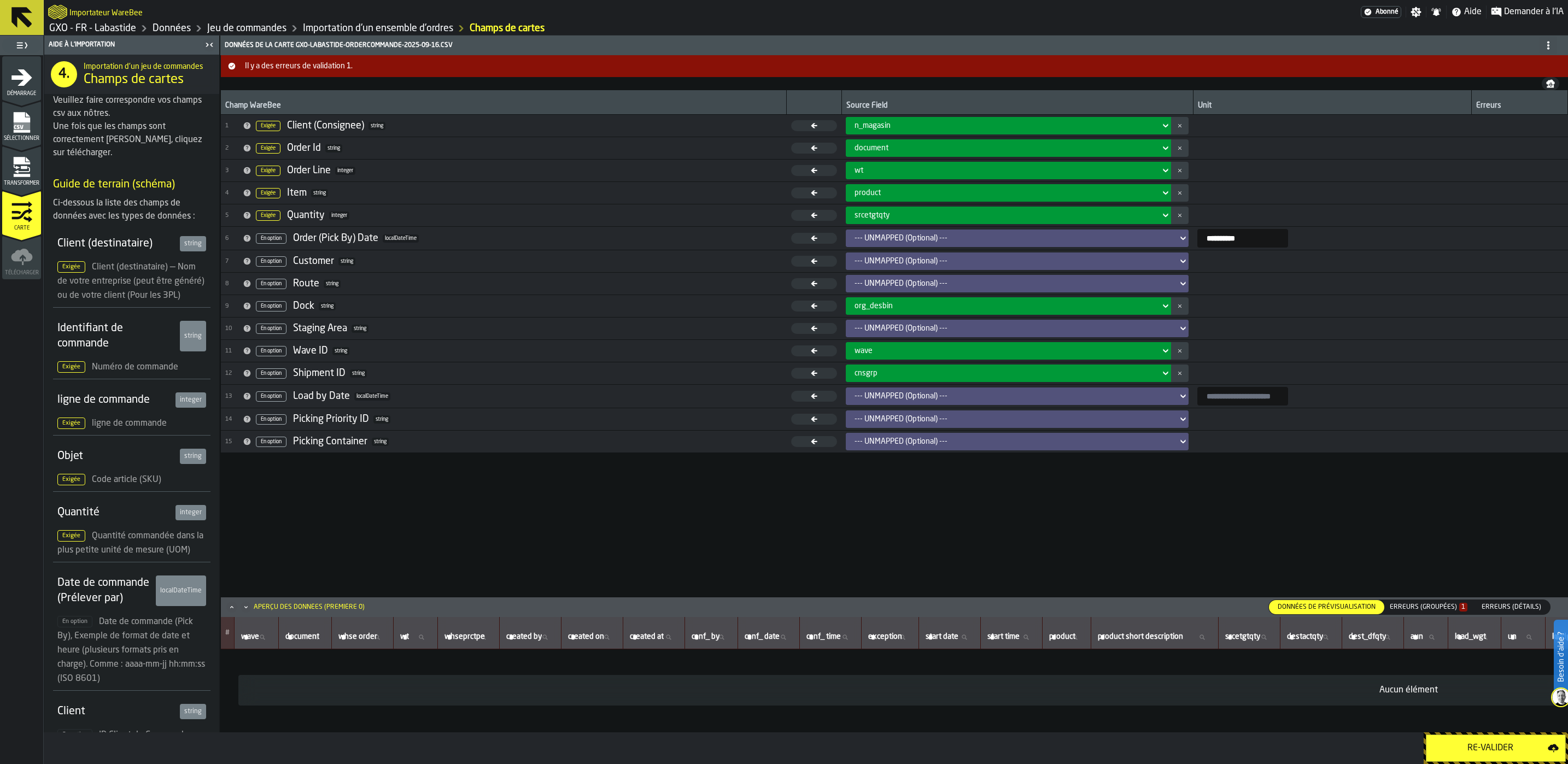
click at [1433, 603] on div "Erreurs (groupées) 1" at bounding box center [1428, 607] width 86 height 12
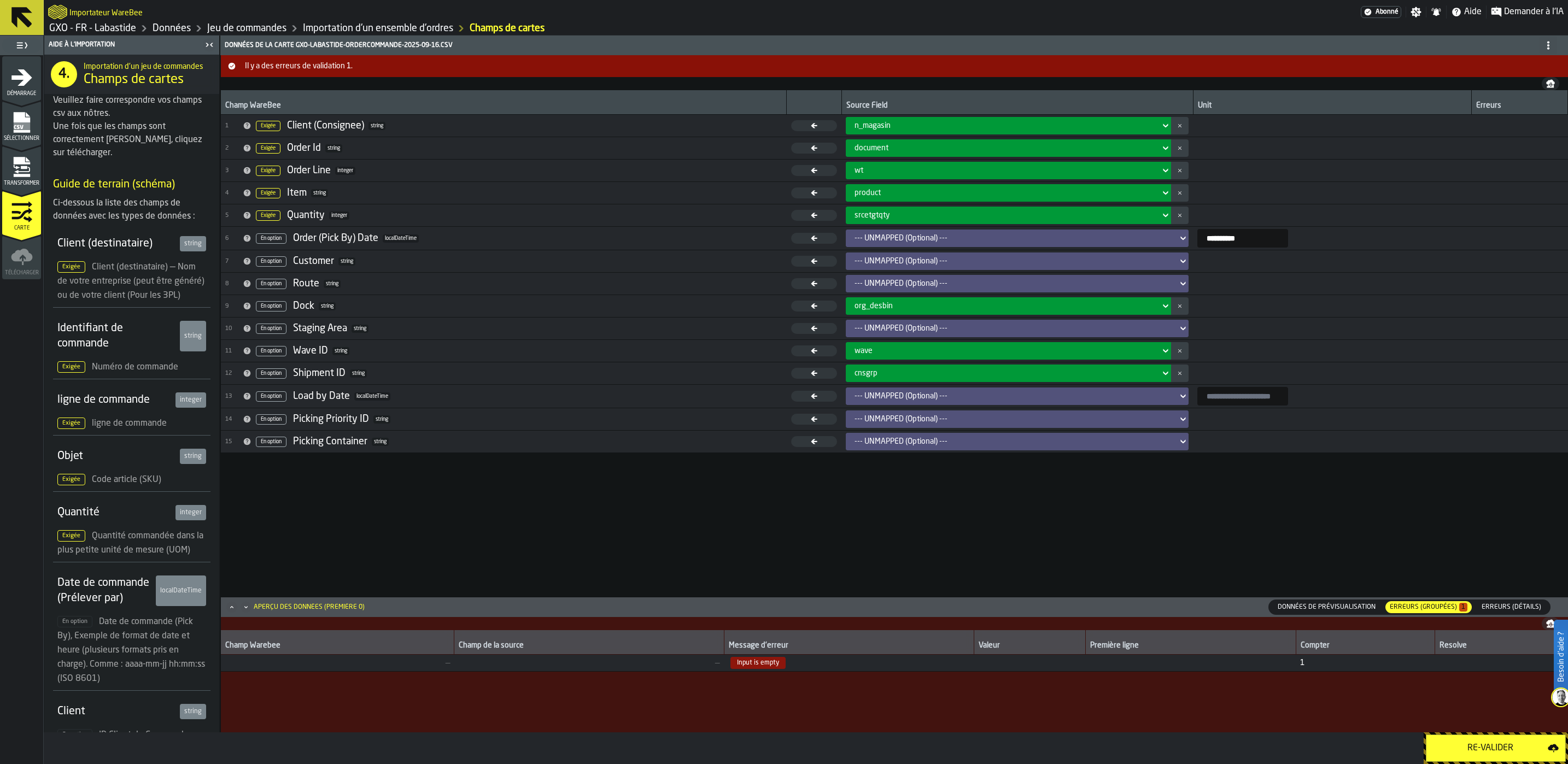
click at [342, 24] on link "Importation d'un ensemble d'ordres" at bounding box center [377, 28] width 150 height 12
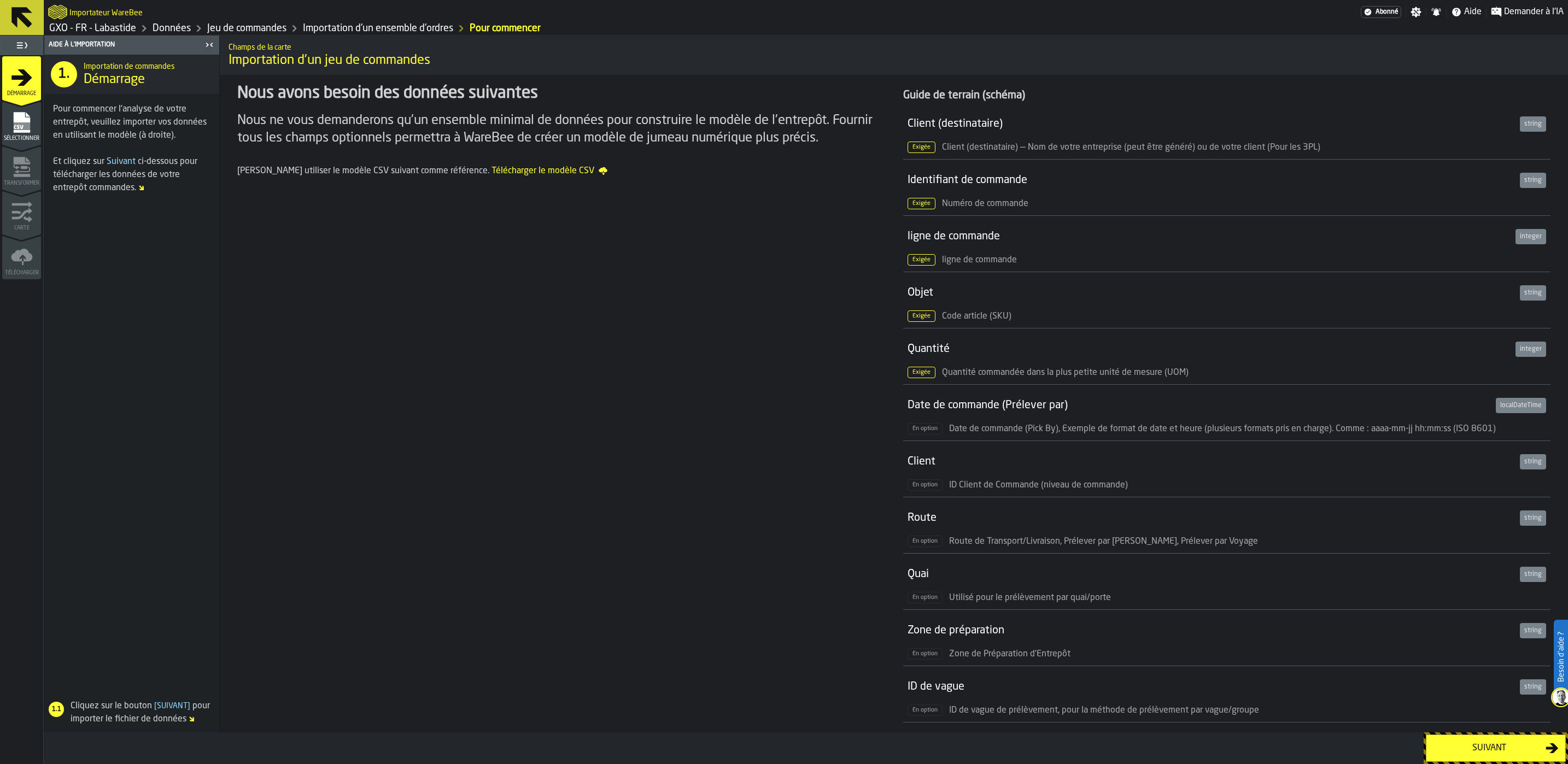
click at [254, 25] on link "Jeu de commandes" at bounding box center [246, 28] width 79 height 12
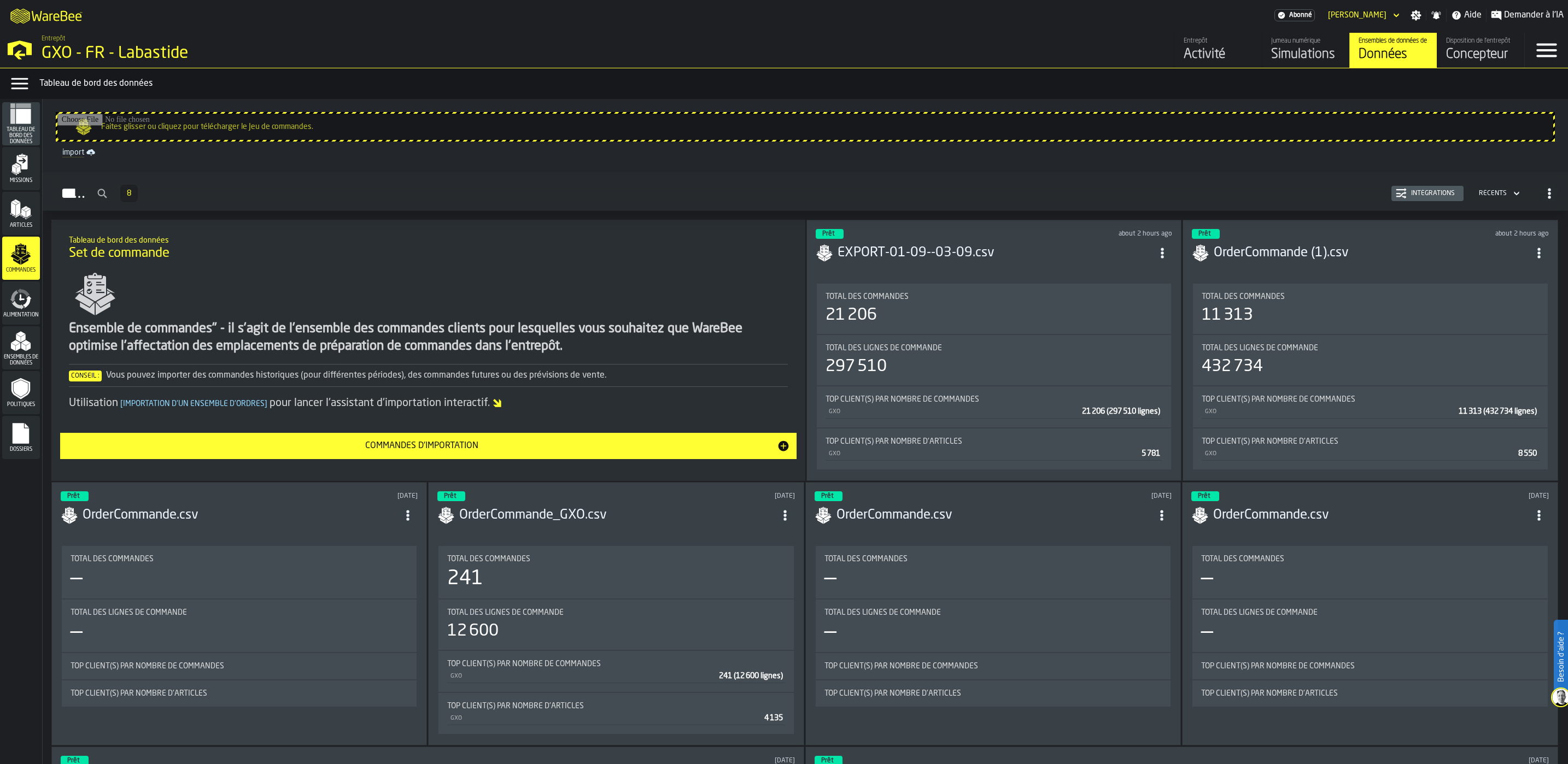
drag, startPoint x: 1397, startPoint y: 193, endPoint x: 1413, endPoint y: 189, distance: 16.5
click at [1413, 189] on div "Intégrations" at bounding box center [1427, 193] width 64 height 11
